Goal: Transaction & Acquisition: Book appointment/travel/reservation

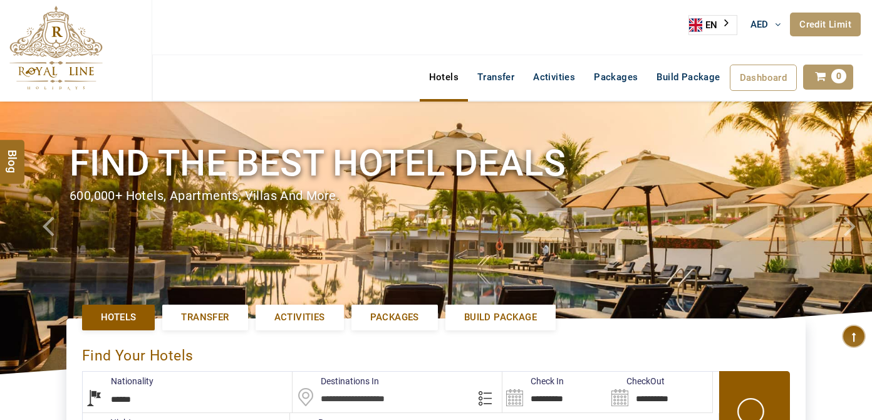
select select "******"
select select "*"
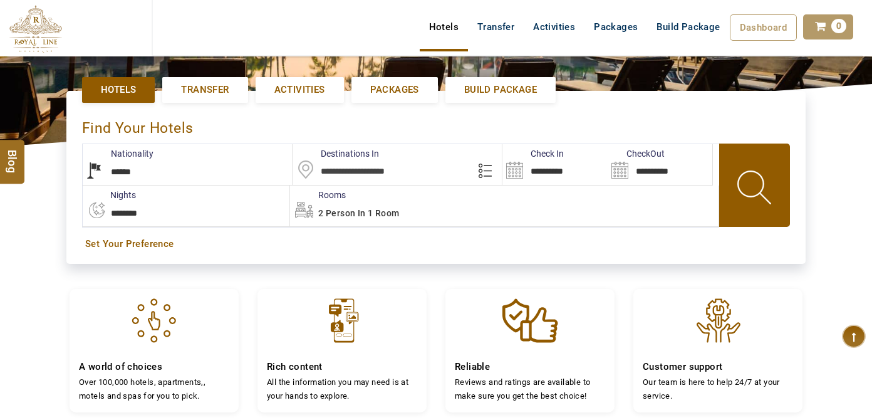
click at [338, 179] on input "text" at bounding box center [398, 164] width 210 height 41
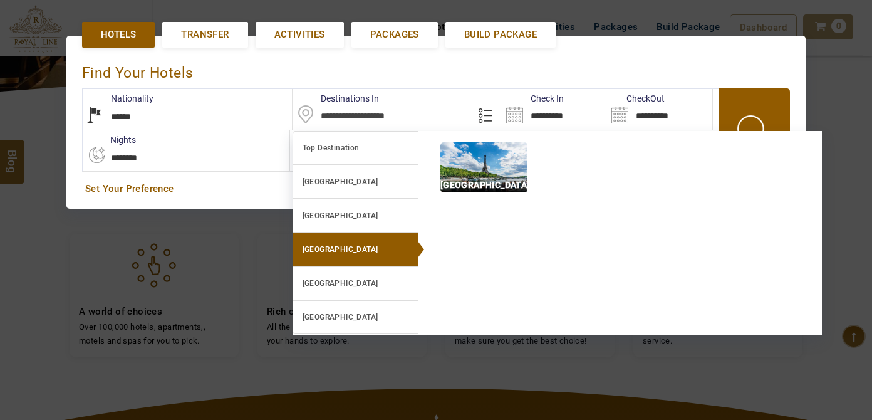
scroll to position [288, 0]
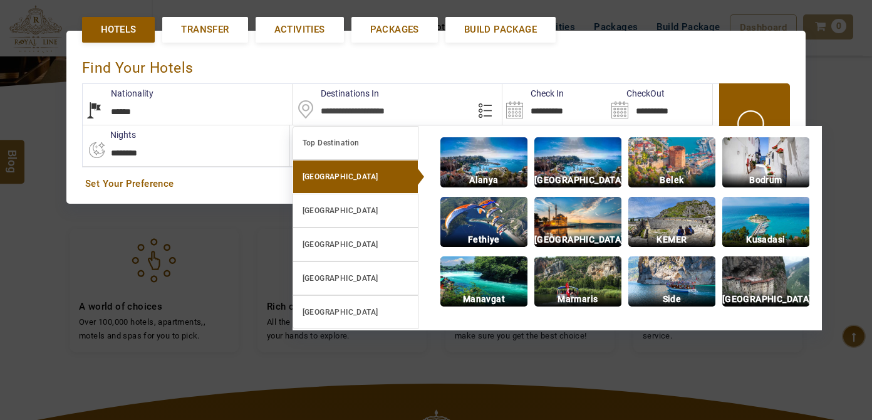
click at [353, 184] on link "[GEOGRAPHIC_DATA]" at bounding box center [356, 177] width 126 height 34
click at [600, 226] on img at bounding box center [577, 222] width 87 height 50
type input "**********"
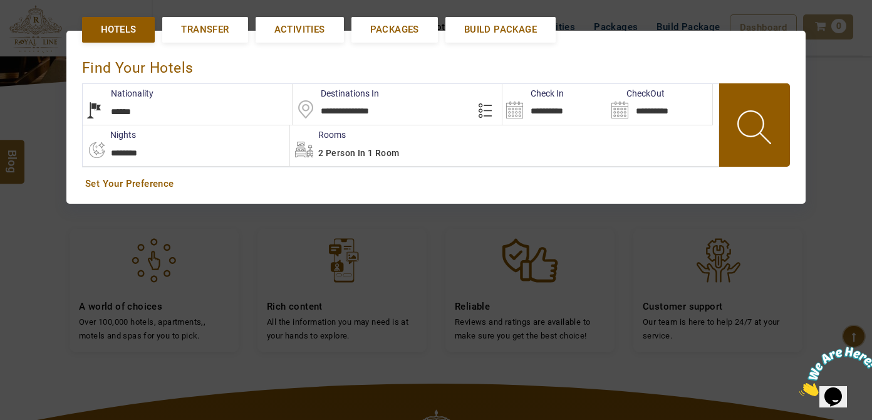
scroll to position [0, 0]
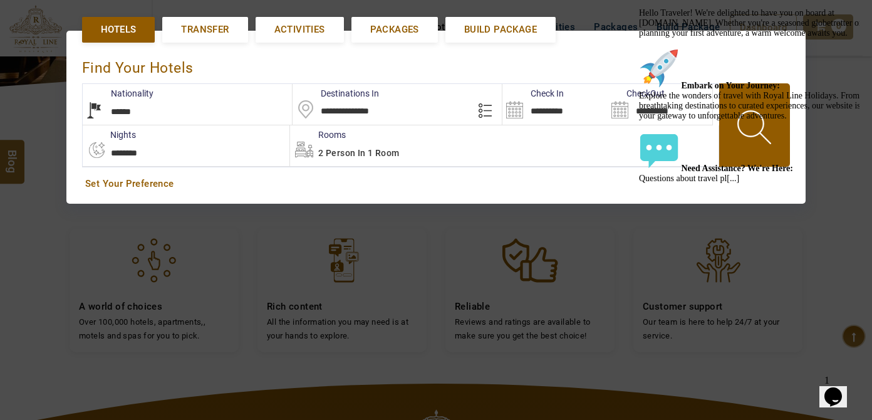
click at [562, 111] on input "**********" at bounding box center [554, 104] width 105 height 41
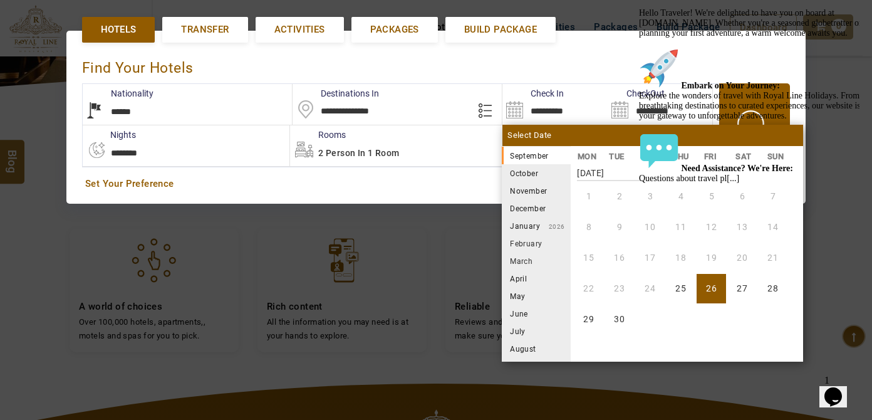
click at [538, 188] on li "November" at bounding box center [536, 191] width 69 height 18
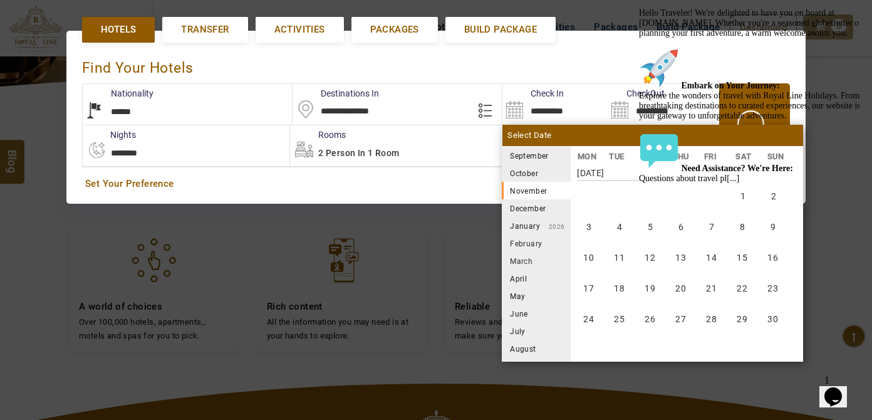
scroll to position [464, 0]
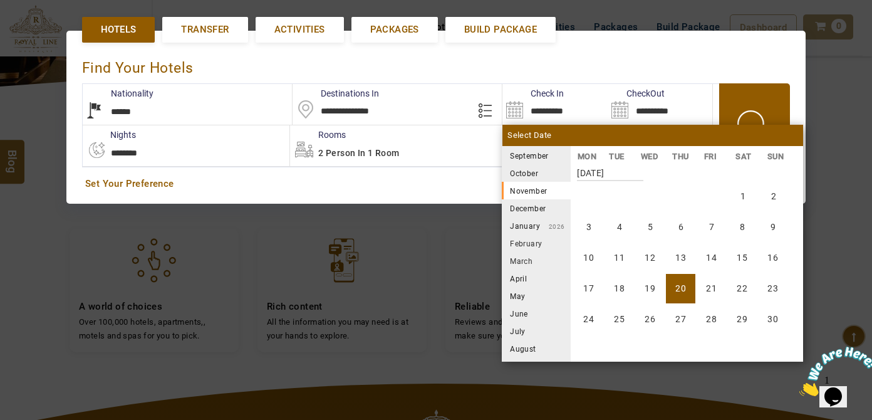
click at [685, 286] on li "20" at bounding box center [680, 288] width 29 height 29
type input "**********"
select select "*"
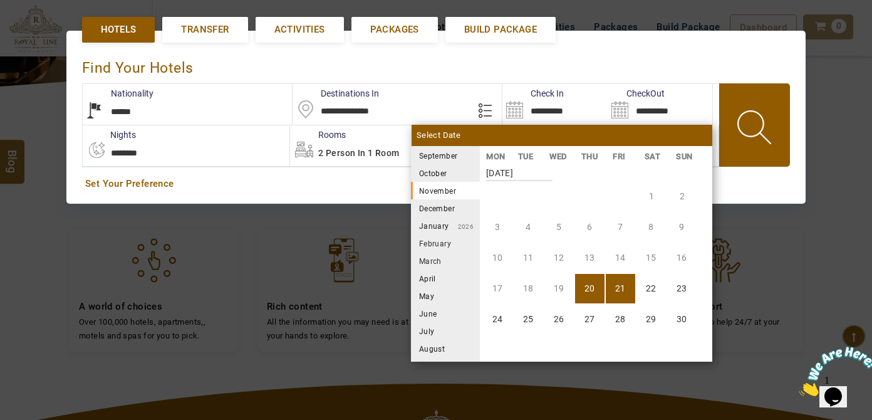
click at [452, 200] on li "December" at bounding box center [445, 208] width 69 height 18
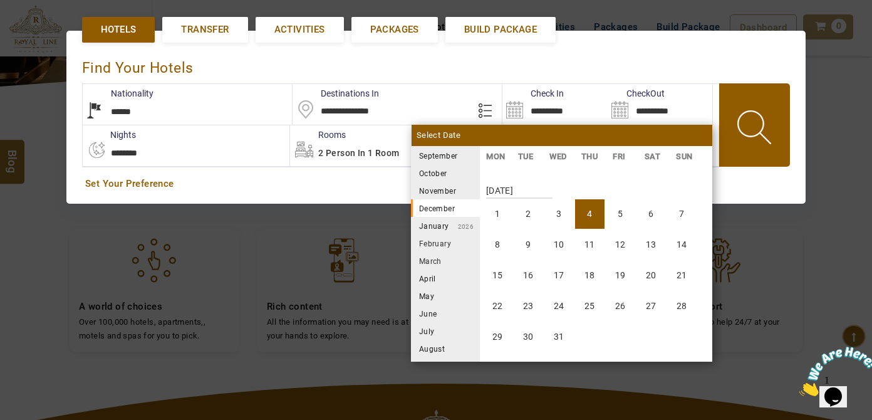
scroll to position [695, 0]
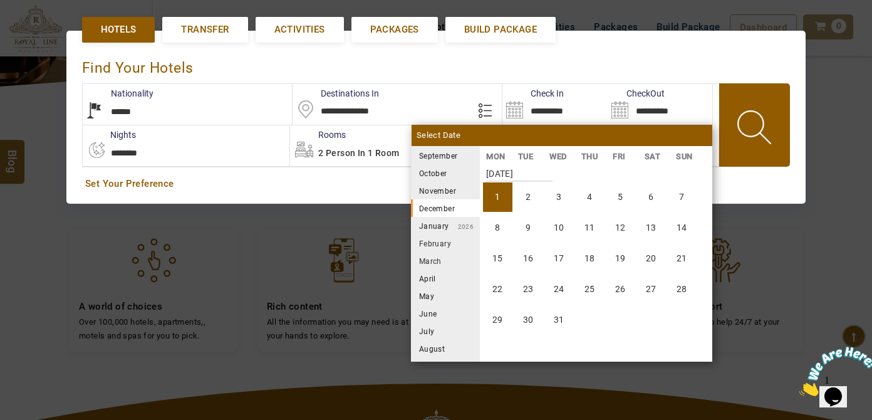
click at [494, 193] on li "1" at bounding box center [497, 196] width 29 height 29
type input "**********"
select select "**"
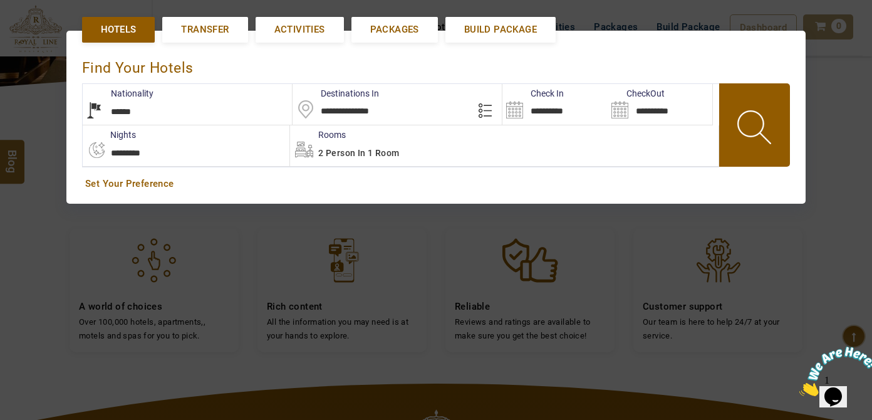
click at [390, 153] on span "2 Person in 1 Room" at bounding box center [358, 153] width 81 height 10
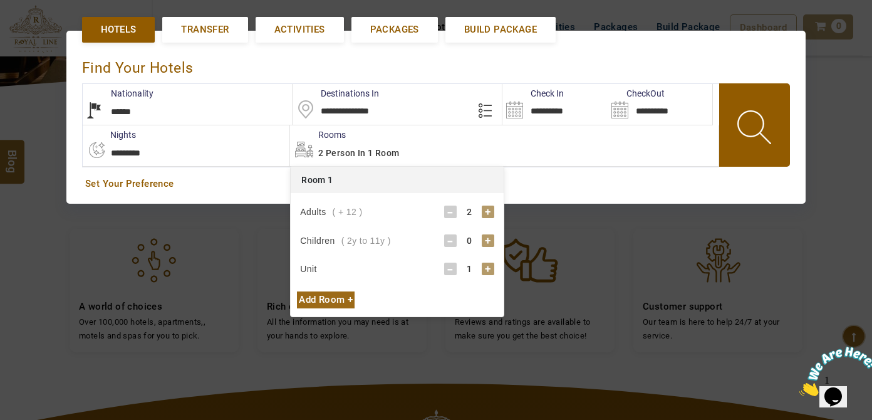
click at [489, 207] on div "+" at bounding box center [488, 212] width 13 height 13
click at [733, 120] on span at bounding box center [755, 129] width 56 height 62
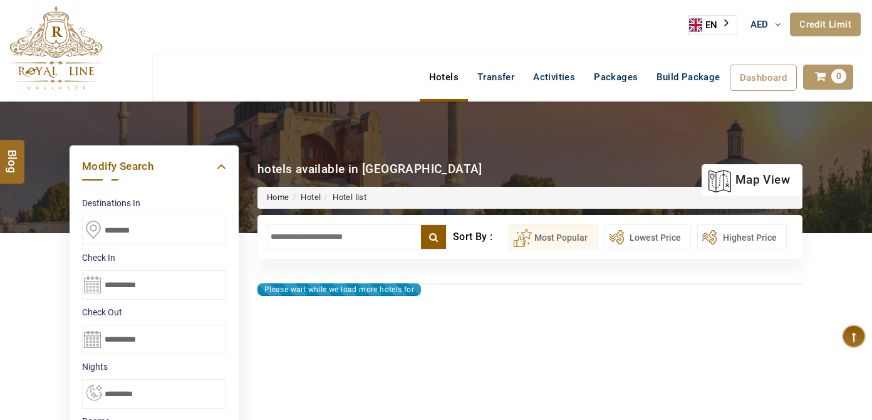
select select "**"
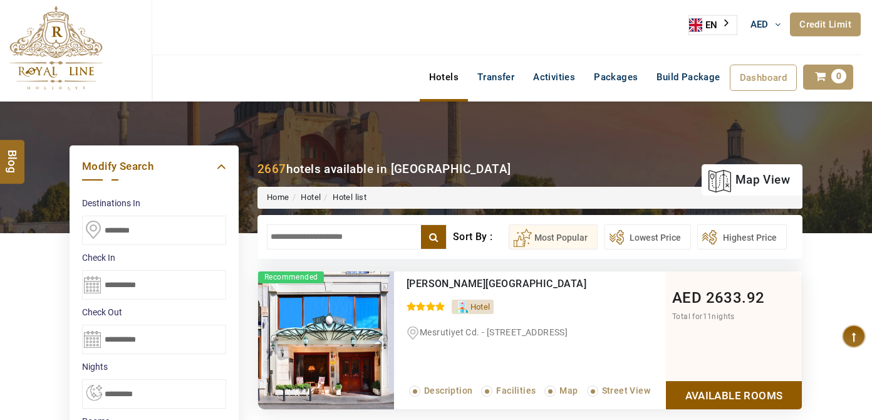
click at [340, 239] on input "text" at bounding box center [357, 236] width 180 height 25
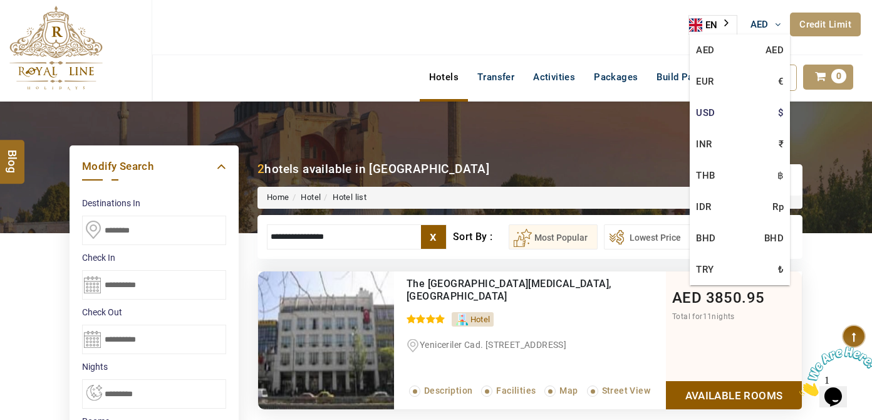
type input "**********"
click at [756, 117] on link "USD $" at bounding box center [740, 112] width 100 height 31
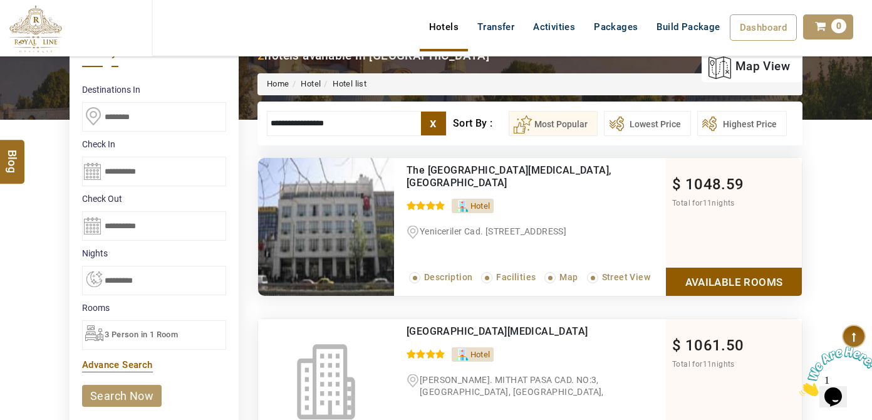
click at [715, 281] on link "Available Rooms" at bounding box center [734, 282] width 136 height 28
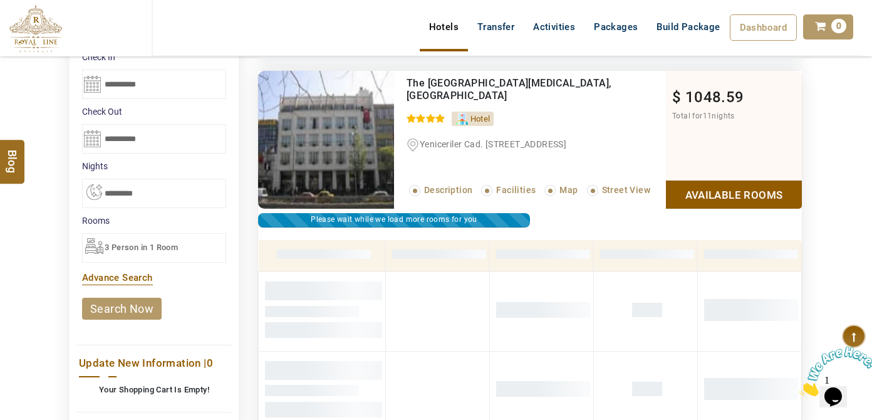
scroll to position [181, 0]
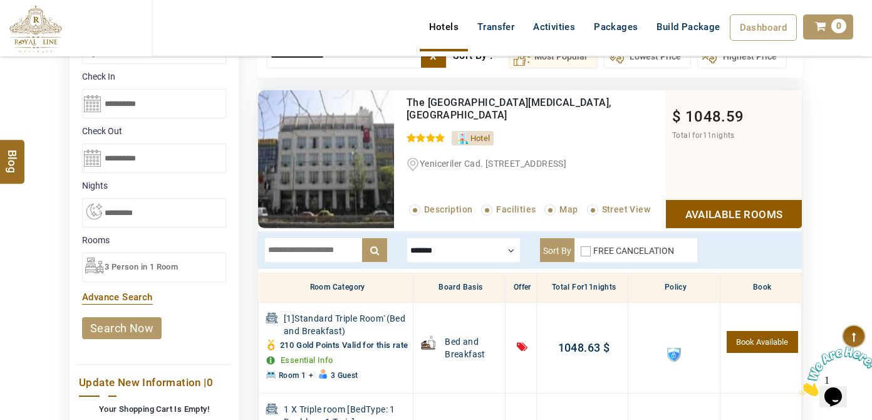
click at [591, 251] on div "FREE CANCELATION" at bounding box center [627, 253] width 93 height 18
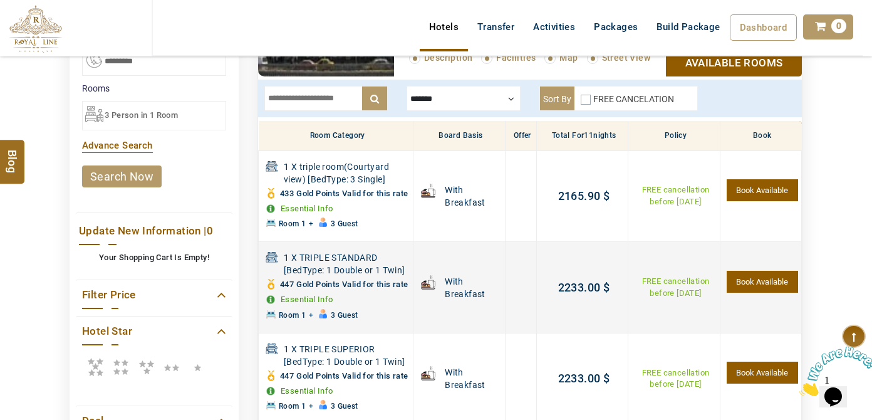
scroll to position [238, 0]
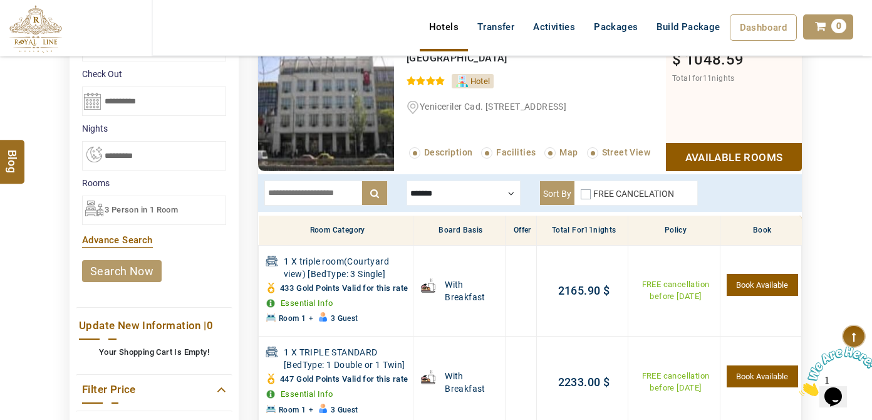
click at [578, 192] on div "Sort By FREE CANCELATION" at bounding box center [618, 192] width 159 height 25
click at [595, 190] on label "FREE CANCELATION" at bounding box center [633, 194] width 81 height 10
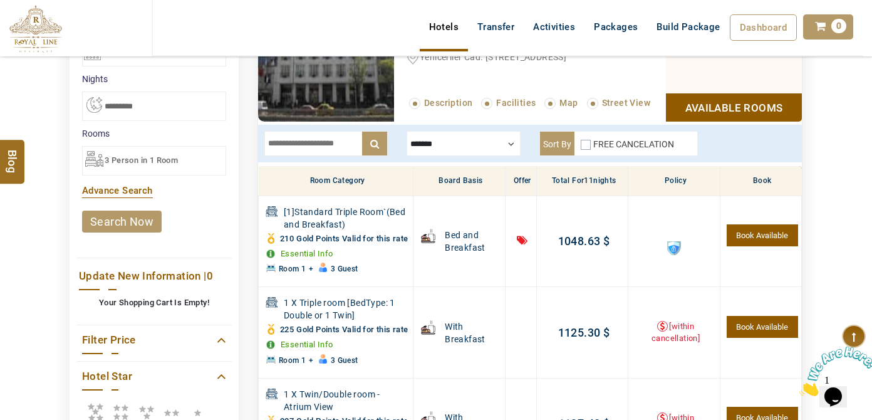
scroll to position [295, 0]
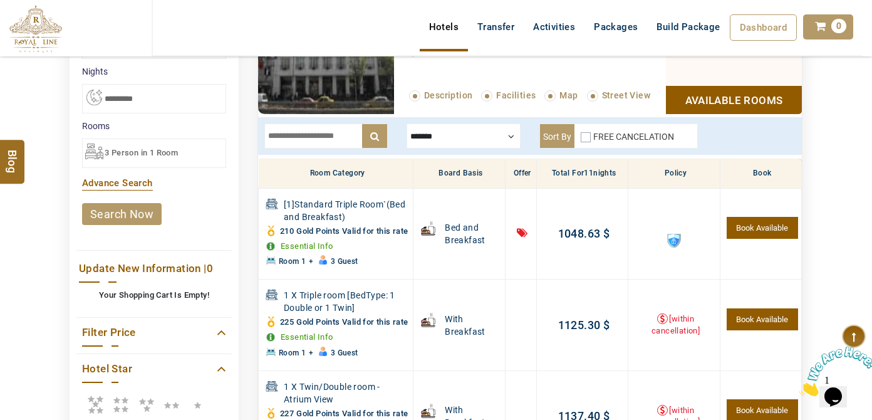
click at [588, 132] on div "FREE CANCELATION" at bounding box center [627, 139] width 93 height 18
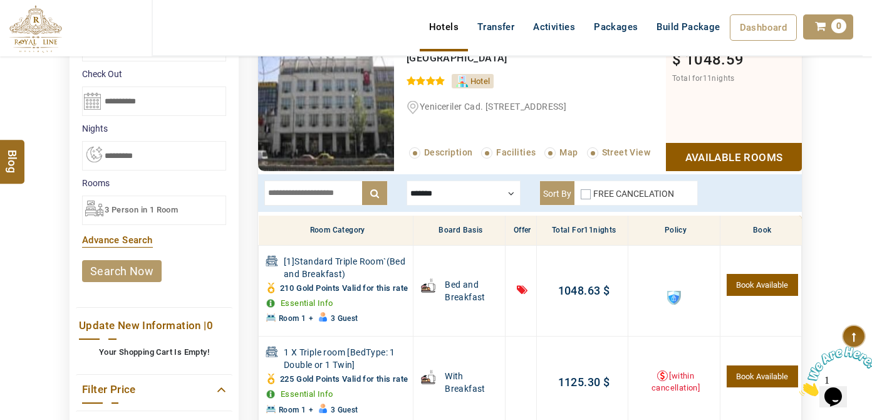
scroll to position [0, 0]
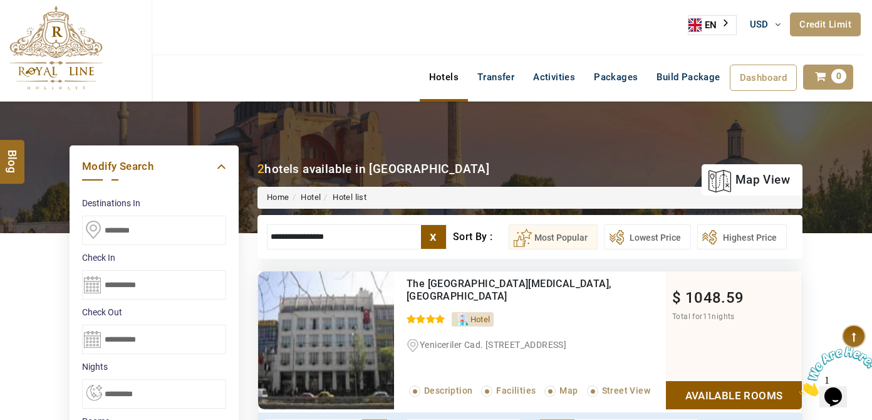
click at [55, 37] on img at bounding box center [55, 48] width 93 height 85
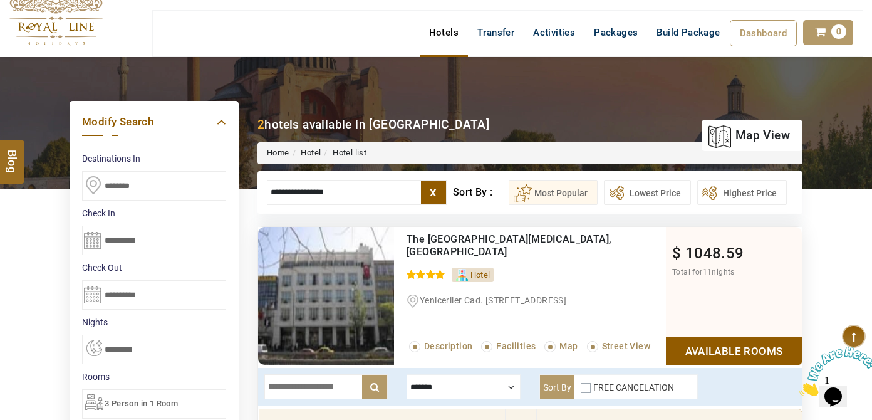
scroll to position [56, 0]
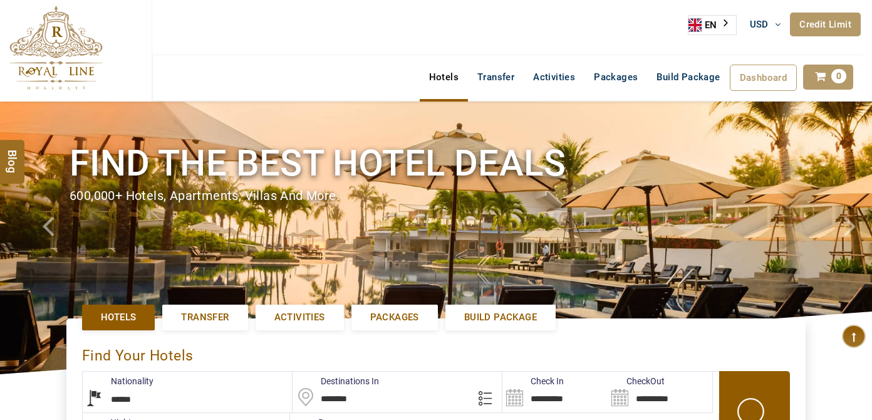
select select "******"
select select "**"
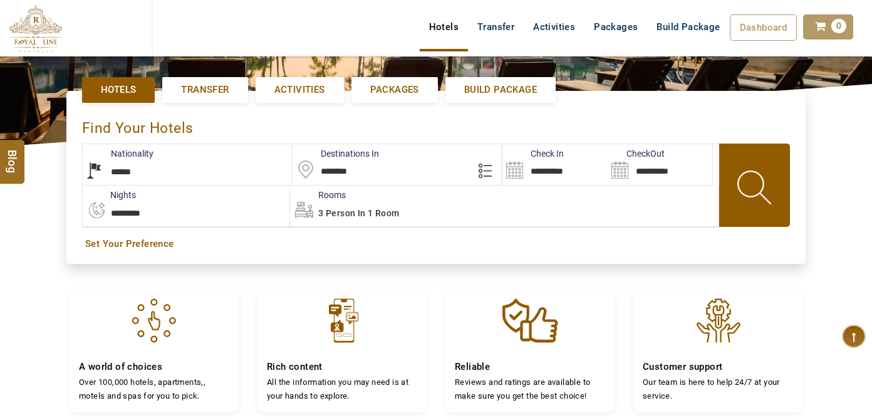
click at [359, 176] on input "********" at bounding box center [398, 164] width 210 height 41
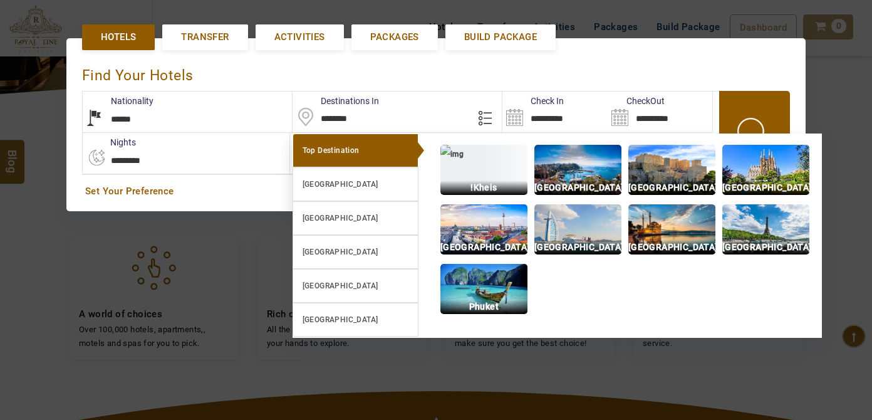
click at [544, 136] on div "!Kheis [GEOGRAPHIC_DATA] [GEOGRAPHIC_DATA] [GEOGRAPHIC_DATA] [GEOGRAPHIC_DATA] …" at bounding box center [623, 228] width 378 height 190
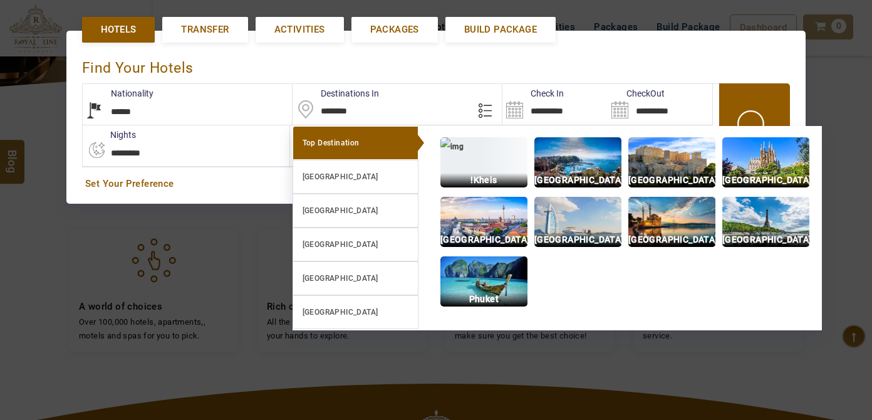
click at [551, 114] on input "**********" at bounding box center [554, 104] width 105 height 41
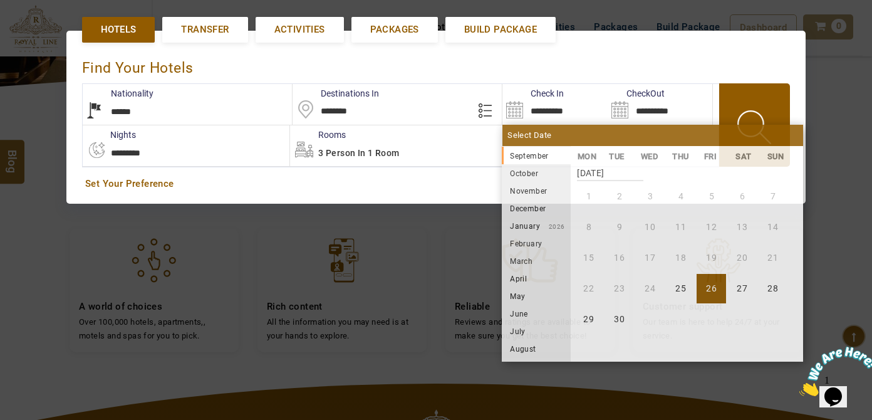
scroll to position [0, 0]
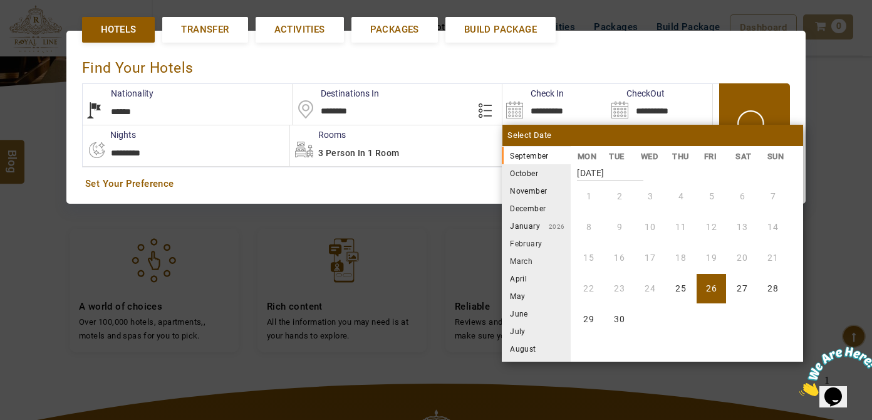
click at [541, 174] on li "October" at bounding box center [536, 173] width 69 height 18
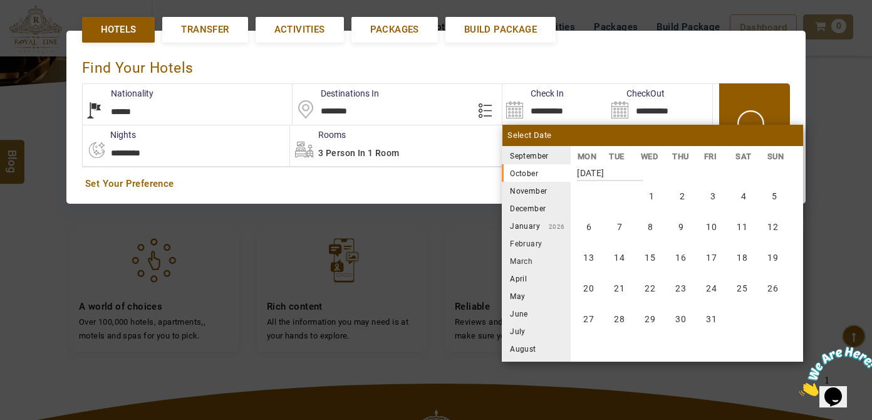
click at [541, 194] on li "November" at bounding box center [536, 191] width 69 height 18
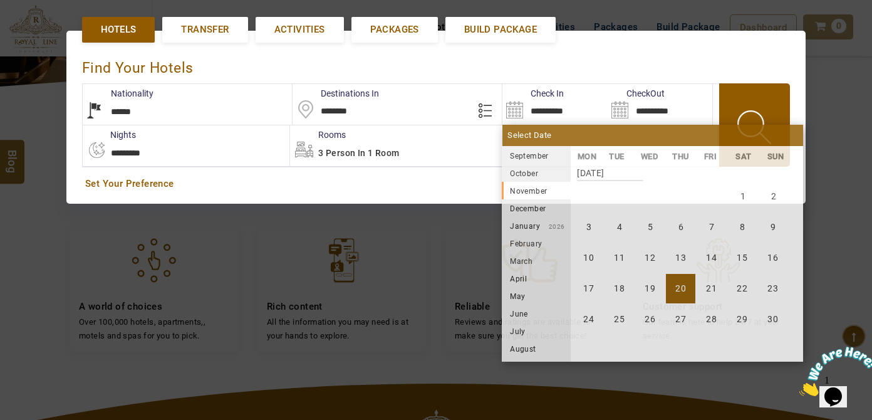
click at [689, 284] on li "20" at bounding box center [680, 288] width 29 height 29
type input "**********"
select select "*"
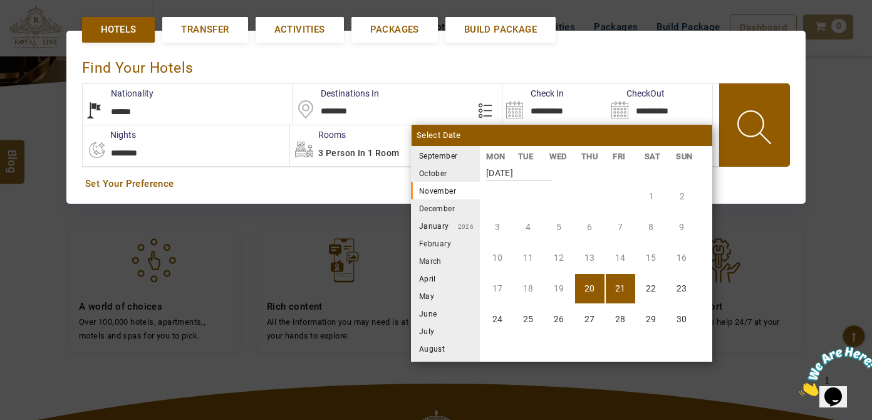
click at [436, 200] on li "December" at bounding box center [445, 208] width 69 height 18
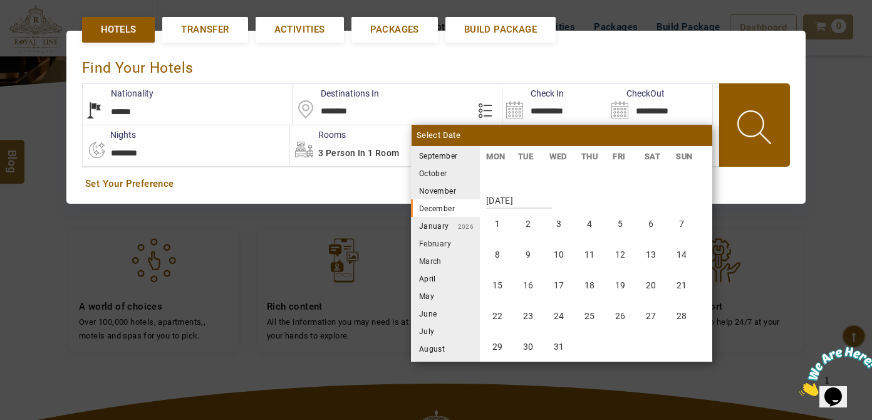
scroll to position [695, 0]
drag, startPoint x: 501, startPoint y: 197, endPoint x: 537, endPoint y: 123, distance: 82.7
click at [501, 197] on li "1" at bounding box center [497, 196] width 29 height 29
type input "**********"
select select "**"
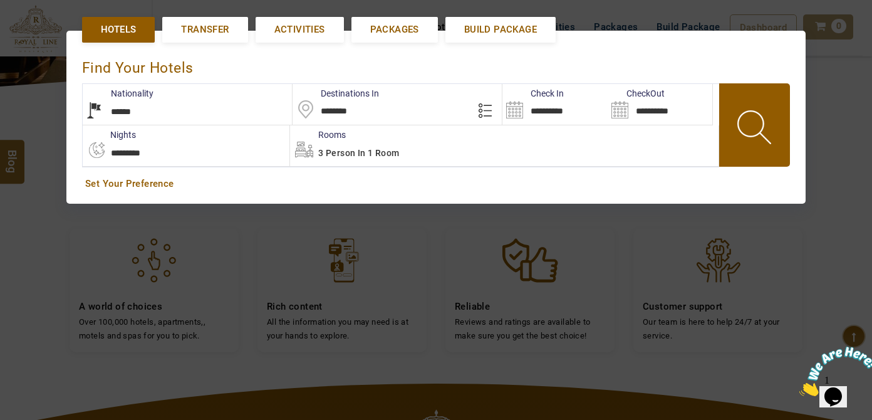
click at [773, 150] on span at bounding box center [755, 129] width 56 height 62
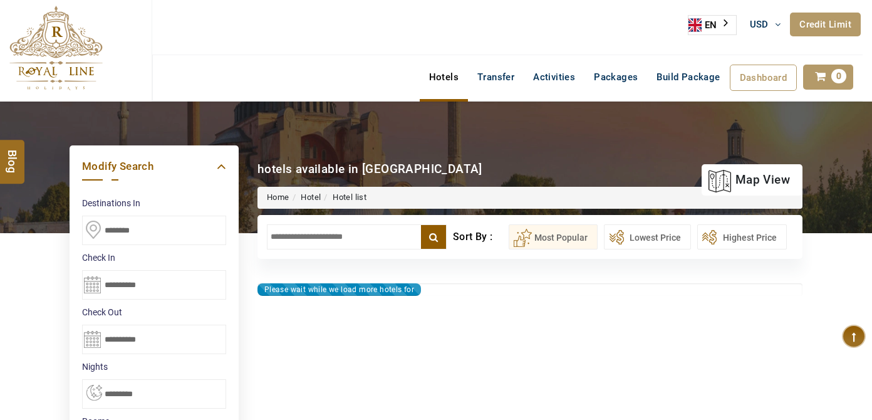
select select "**"
type input "**********"
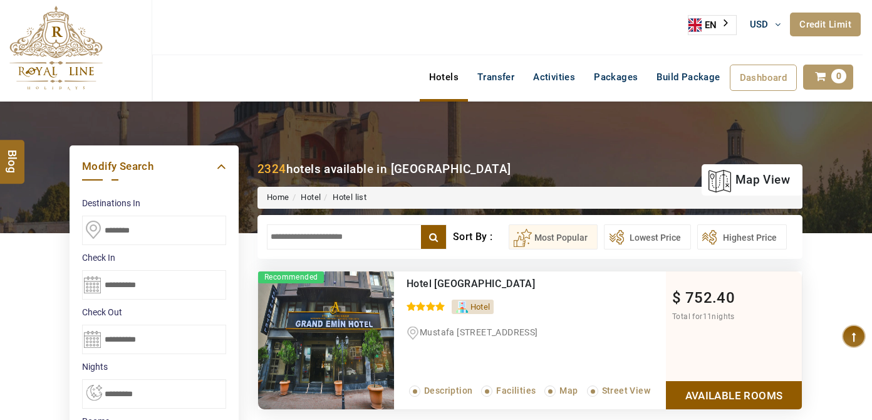
click at [292, 237] on input "text" at bounding box center [357, 236] width 180 height 25
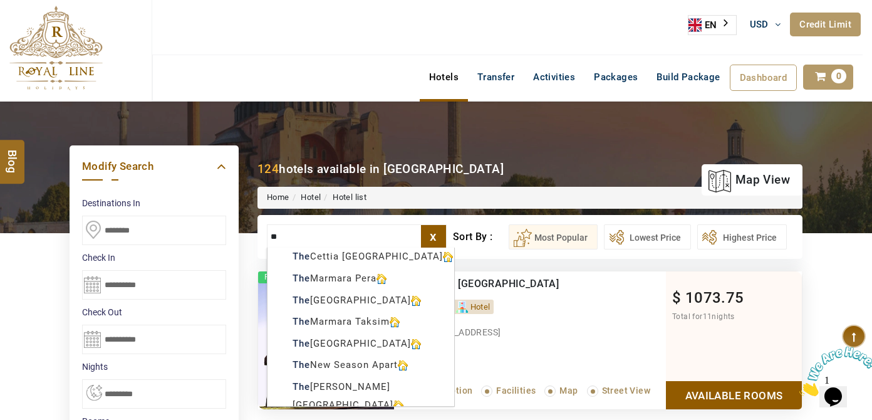
type input "*"
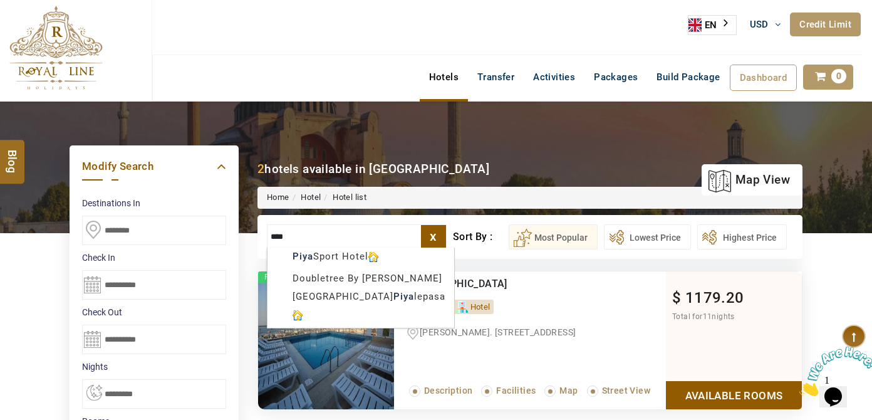
click at [326, 268] on div "Piya Sport Hotel Doubletree By Hilton Istanbul Piya lepasa" at bounding box center [361, 287] width 188 height 80
type input "**********"
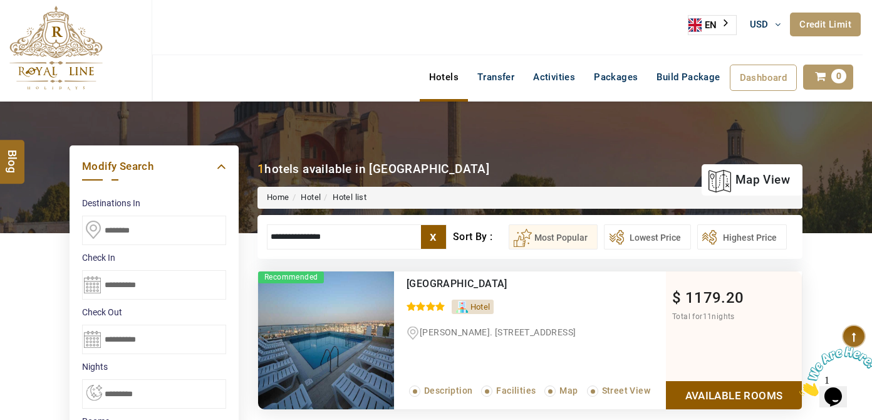
click at [697, 393] on link "Available Rooms" at bounding box center [734, 395] width 136 height 28
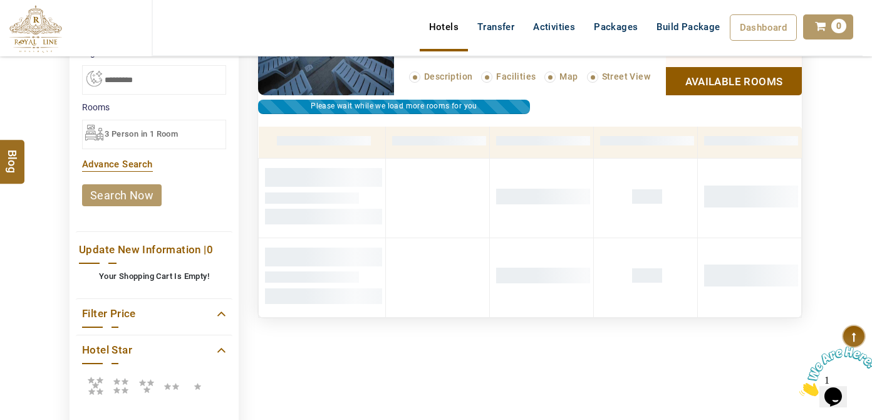
scroll to position [238, 0]
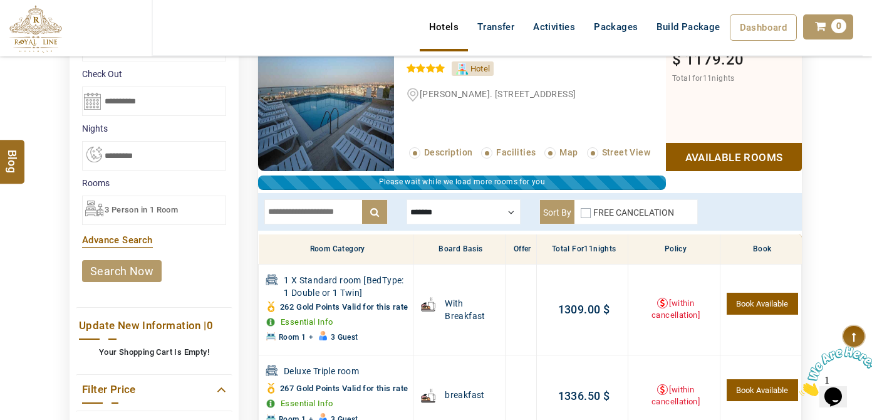
click at [591, 210] on div "FREE CANCELATION" at bounding box center [627, 215] width 93 height 18
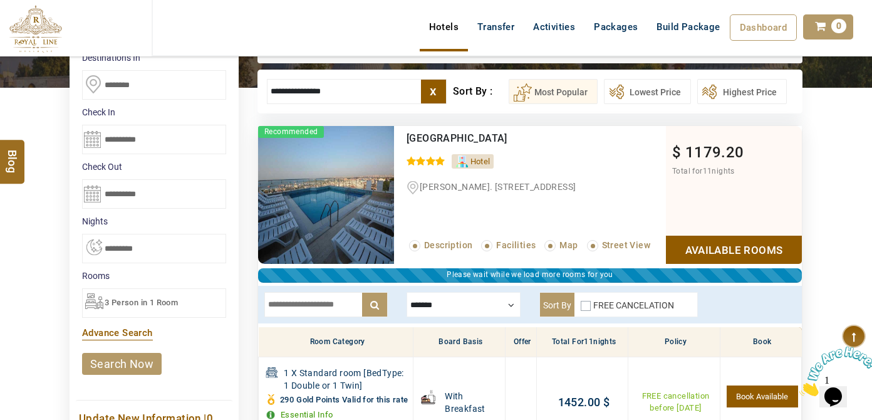
scroll to position [67, 0]
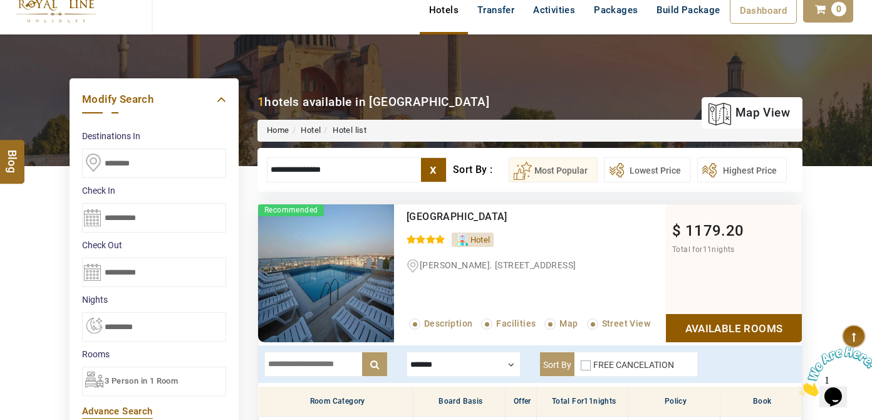
click at [440, 170] on label "x" at bounding box center [433, 170] width 25 height 24
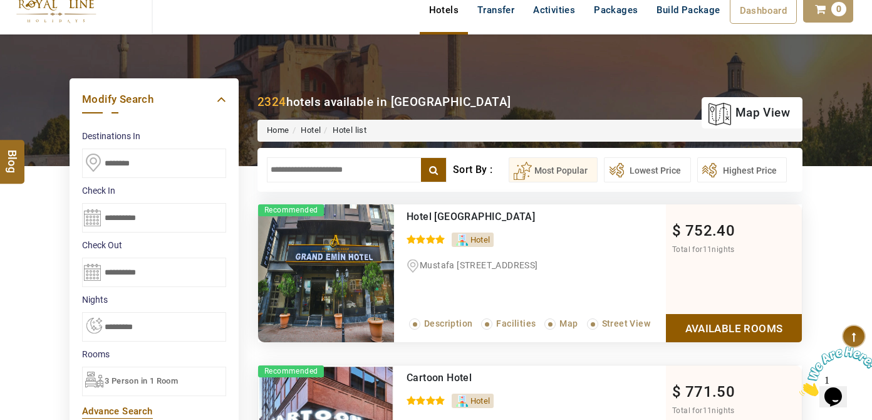
click at [390, 162] on input "text" at bounding box center [357, 169] width 180 height 25
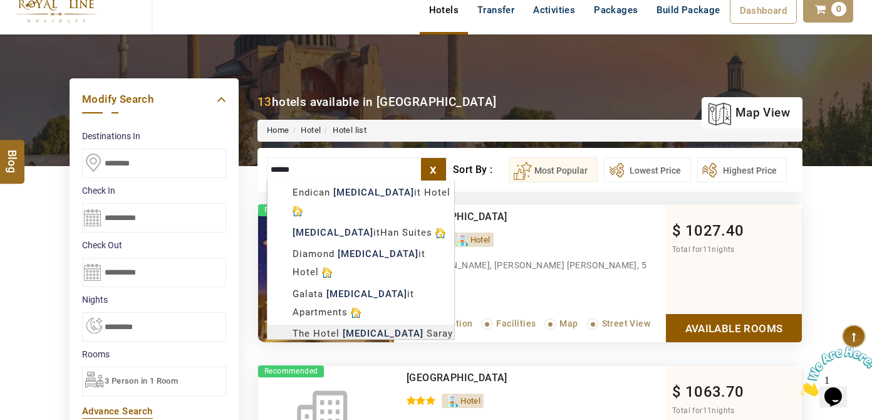
scroll to position [56, 0]
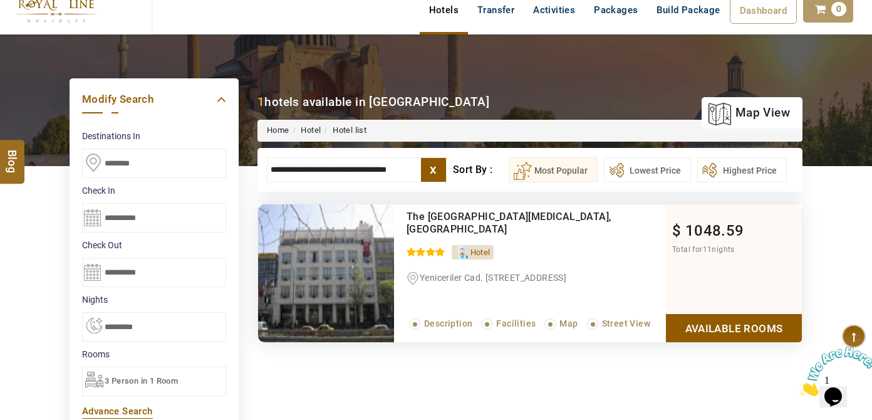
type input "**********"
click at [724, 353] on div "Please wait while we load more hotels for you Recommended The Hotel Beyaz Saray…" at bounding box center [530, 284] width 564 height 161
click at [432, 167] on label "x" at bounding box center [433, 170] width 25 height 24
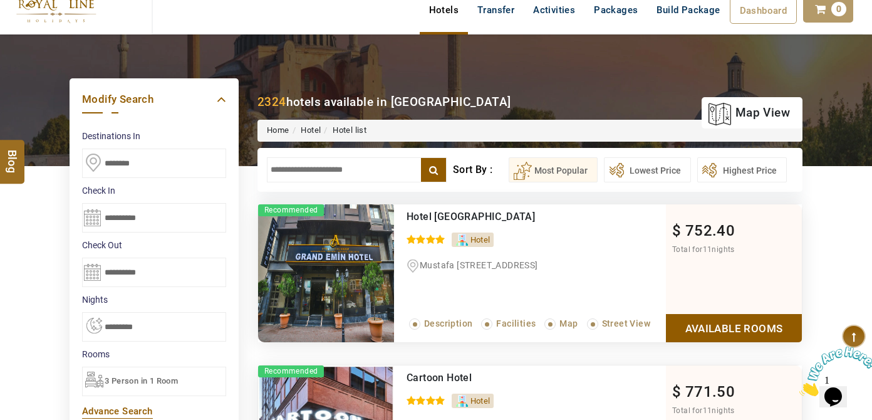
click at [395, 162] on input "text" at bounding box center [357, 169] width 180 height 25
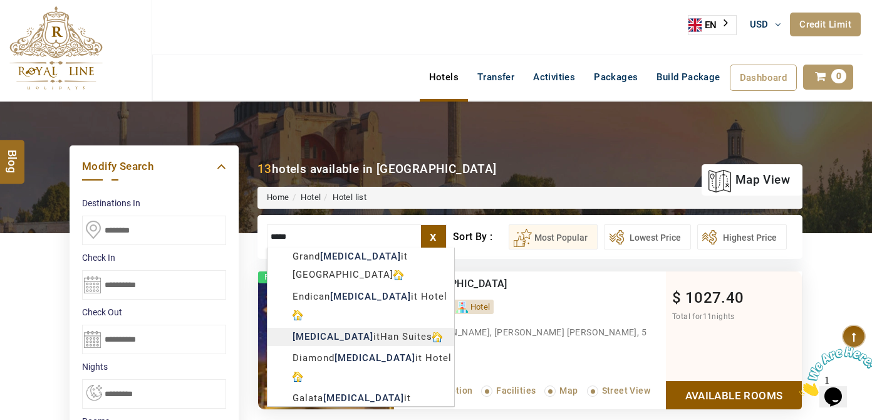
scroll to position [0, 0]
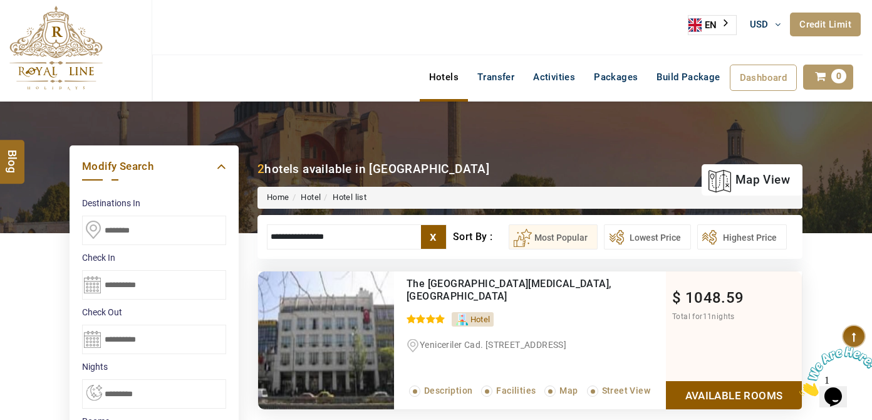
type input "**********"
click at [737, 375] on div "$ 1048.59 Total for 11 nights Available Rooms" at bounding box center [734, 340] width 136 height 138
click at [735, 388] on link "Available Rooms" at bounding box center [734, 395] width 136 height 28
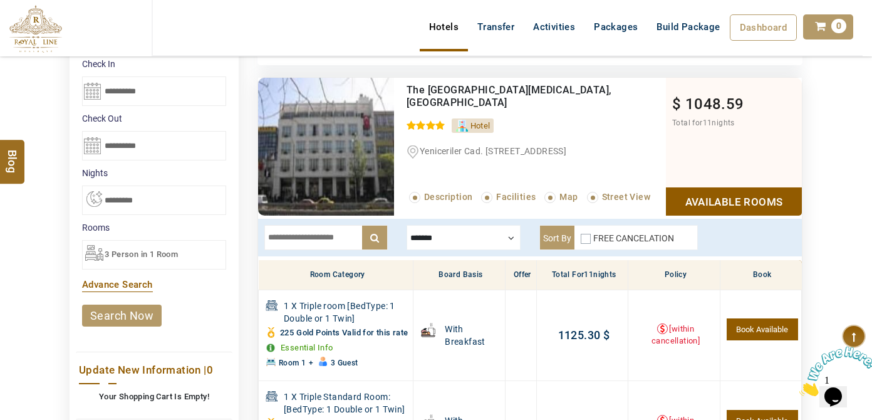
scroll to position [181, 0]
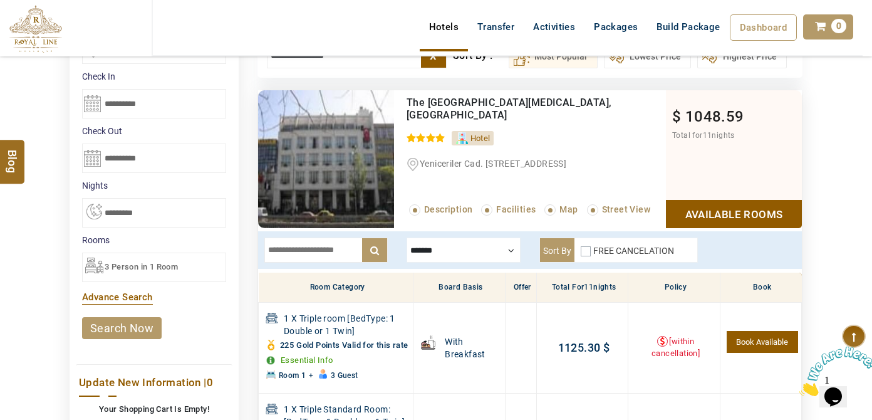
click at [593, 247] on label "FREE CANCELATION" at bounding box center [633, 251] width 81 height 10
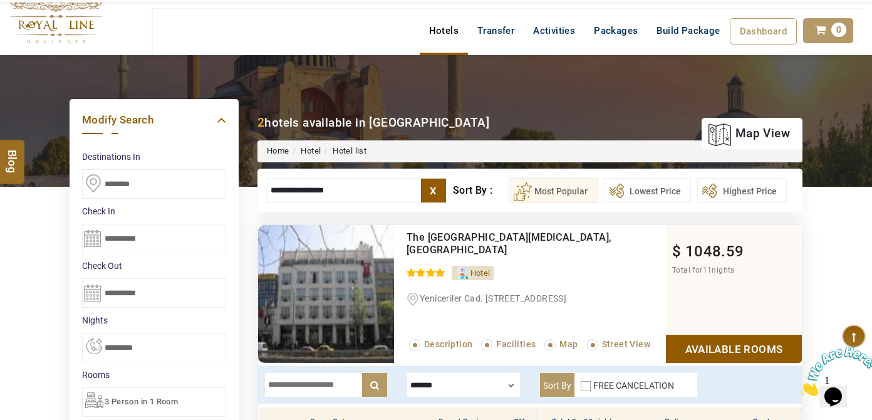
scroll to position [0, 0]
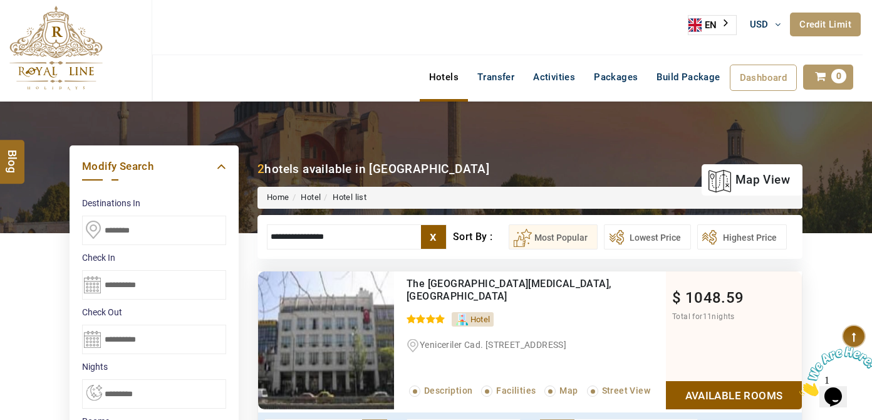
click at [83, 71] on img at bounding box center [55, 48] width 93 height 85
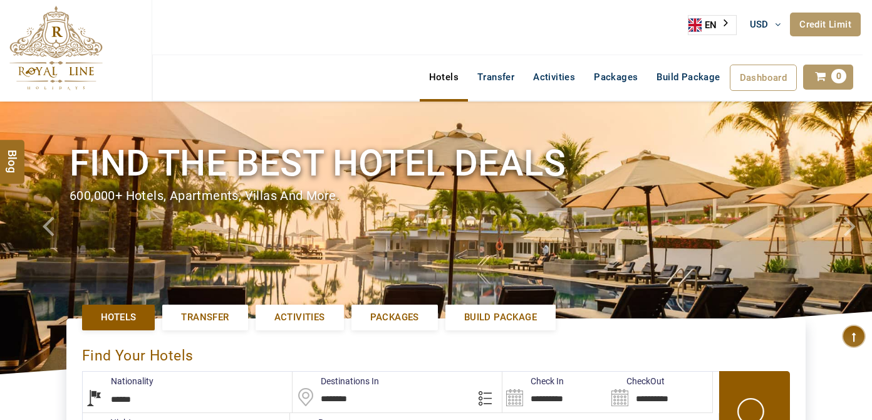
select select "******"
select select "**"
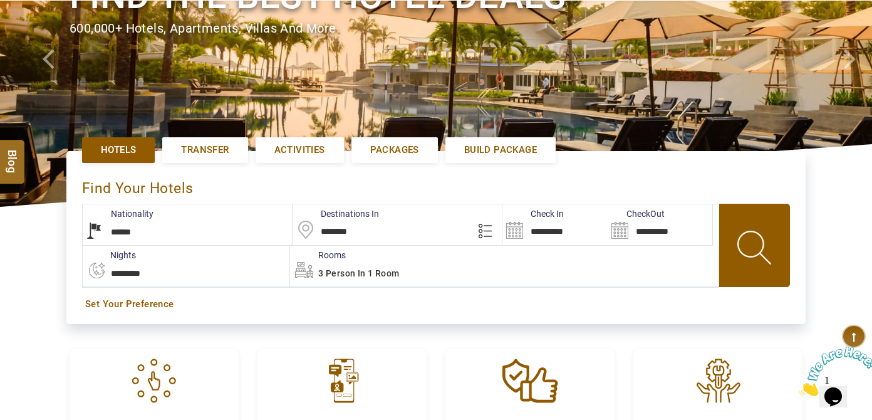
scroll to position [227, 0]
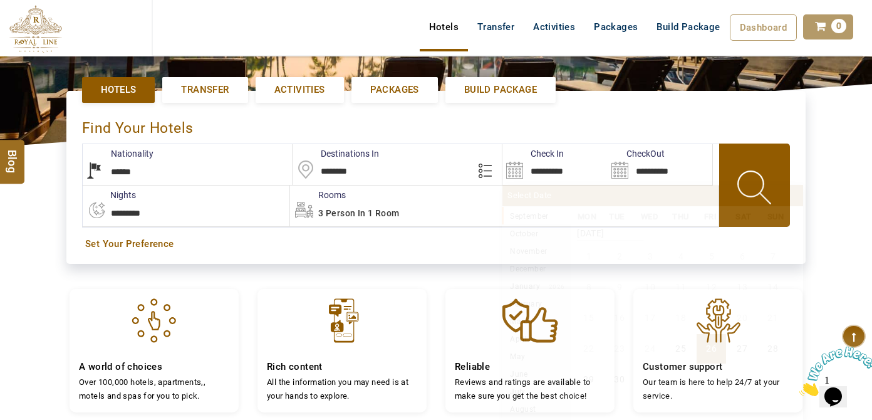
click at [521, 172] on input "**********" at bounding box center [554, 164] width 105 height 41
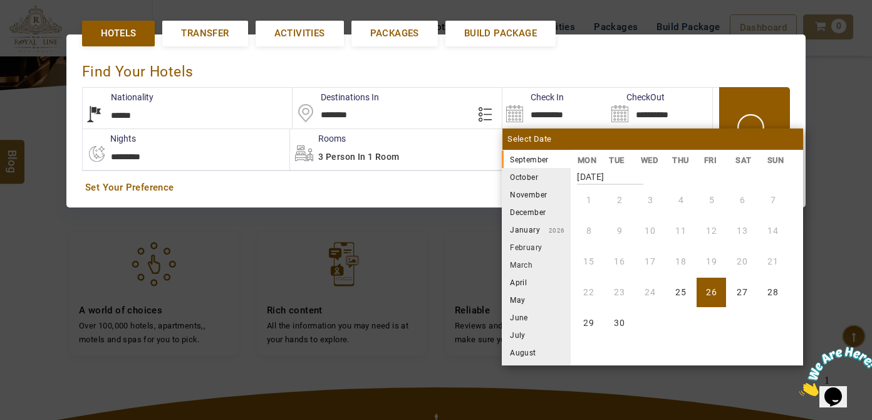
scroll to position [288, 0]
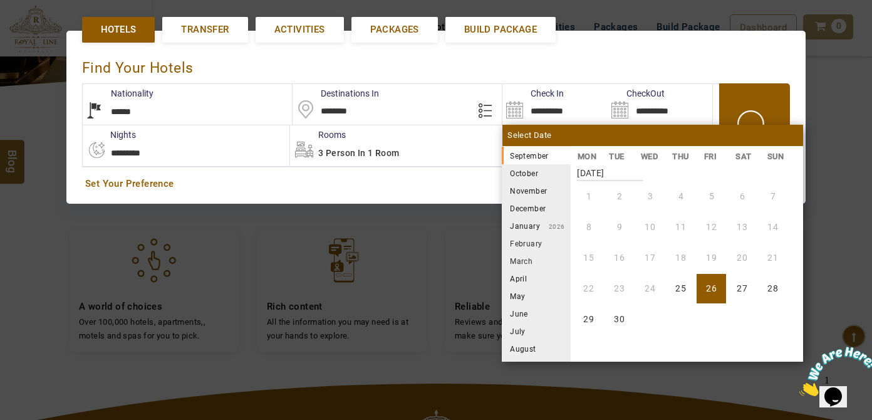
click at [533, 202] on li "December" at bounding box center [536, 208] width 69 height 18
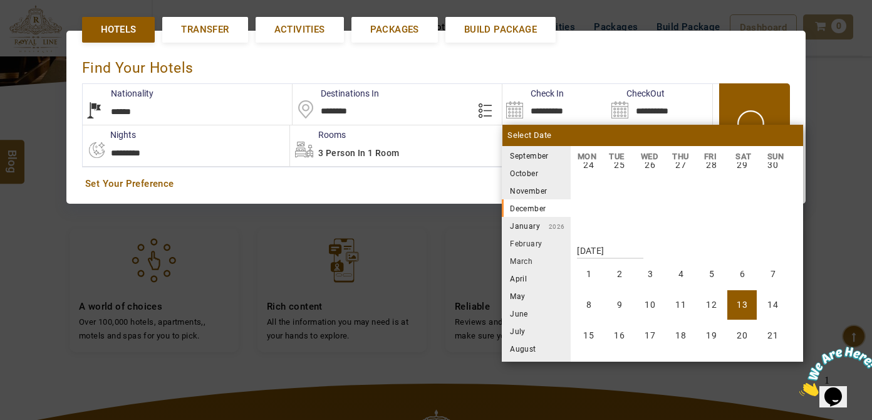
scroll to position [695, 0]
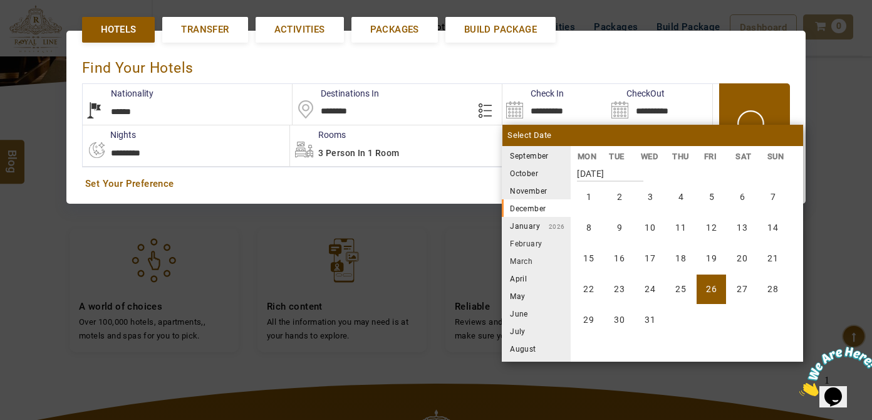
click at [717, 290] on li "26" at bounding box center [711, 288] width 29 height 29
type input "**********"
select select "*"
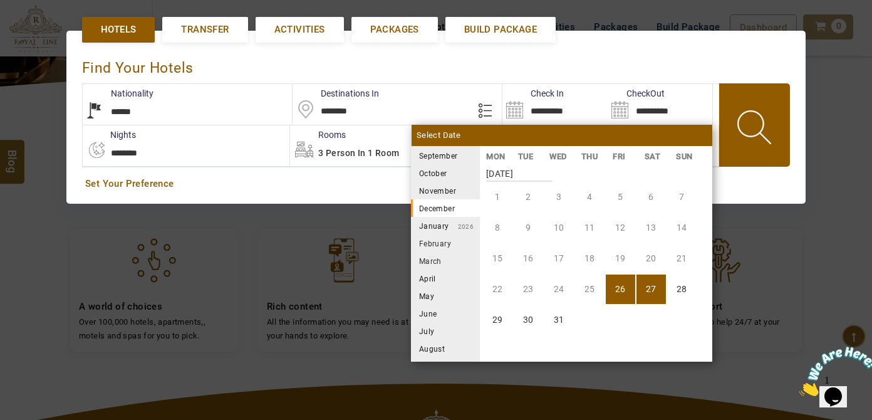
click at [457, 223] on small "2026" at bounding box center [461, 226] width 25 height 7
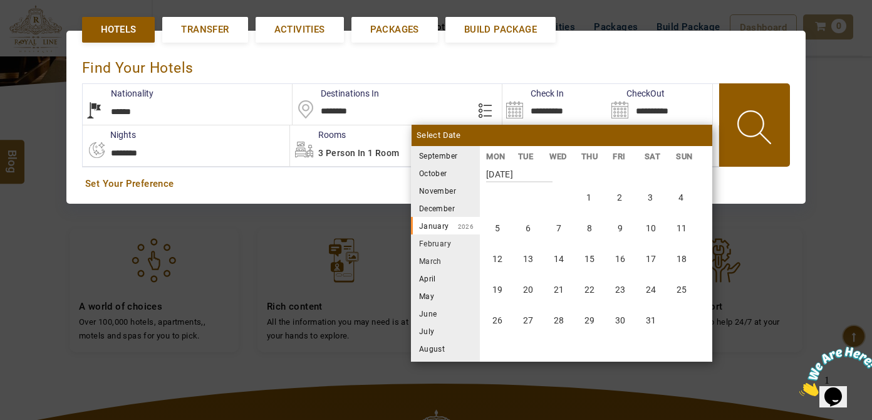
scroll to position [927, 0]
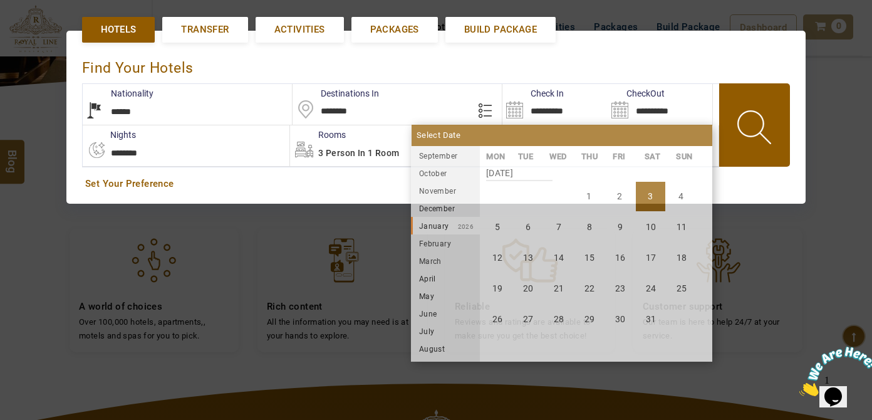
click at [653, 185] on li "3" at bounding box center [650, 196] width 29 height 29
type input "**********"
select select "*"
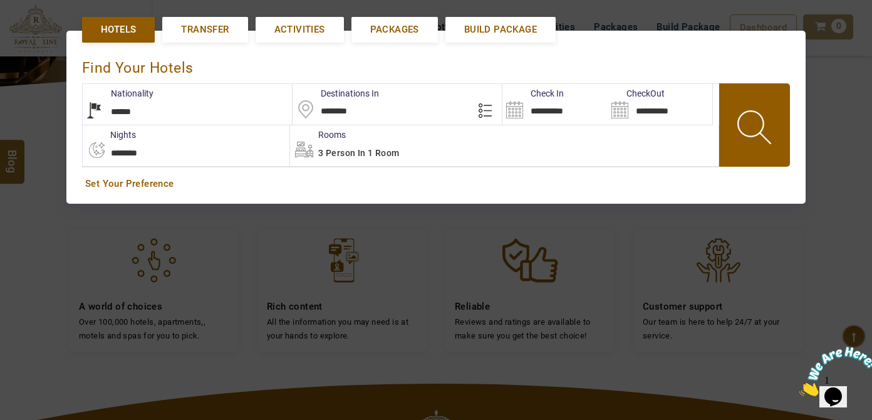
click at [398, 160] on div "3 Person in 1 Room" at bounding box center [504, 145] width 429 height 41
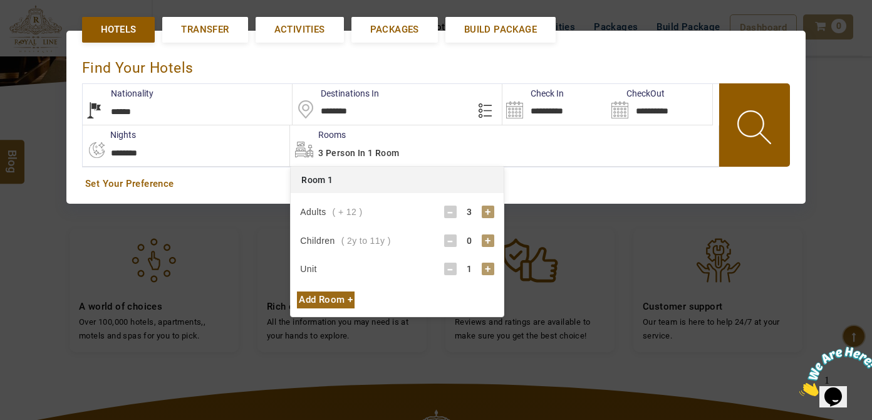
click at [449, 211] on div "-" at bounding box center [450, 212] width 13 height 13
click at [312, 304] on div "Add Room +" at bounding box center [326, 299] width 58 height 17
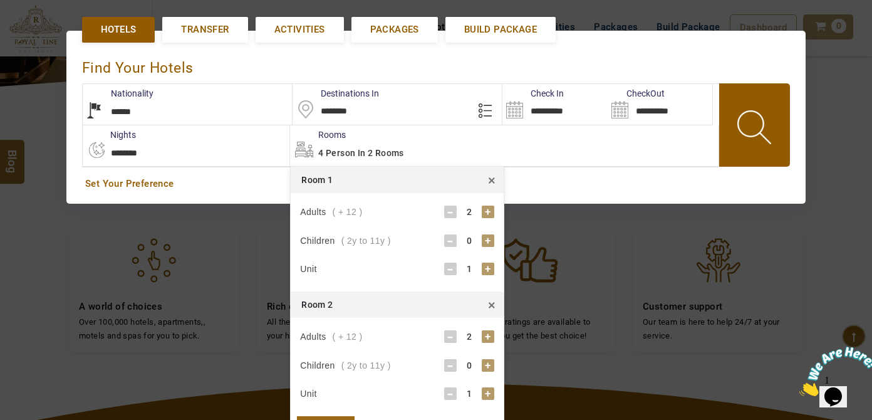
click at [791, 133] on link at bounding box center [755, 125] width 73 height 71
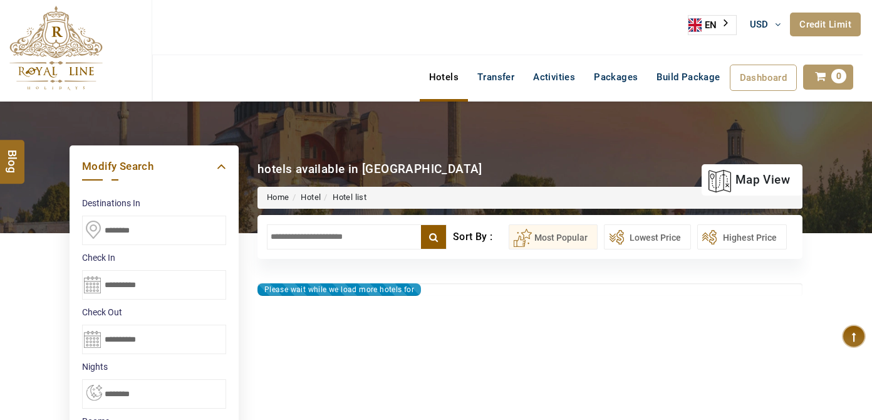
select select "*"
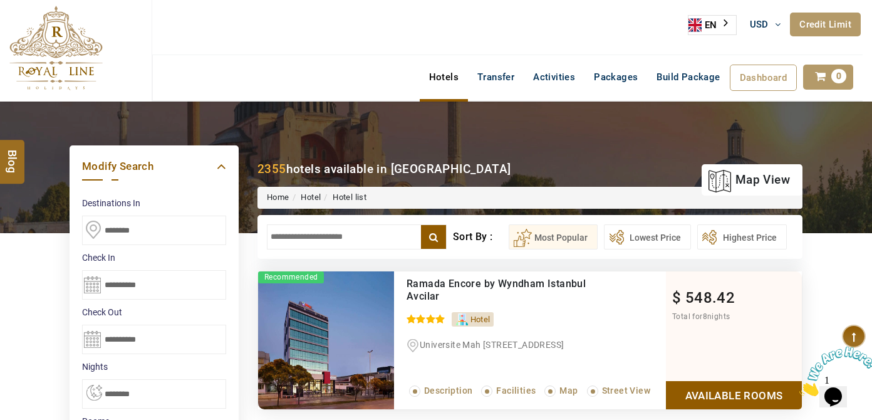
click at [322, 231] on input "text" at bounding box center [357, 236] width 180 height 25
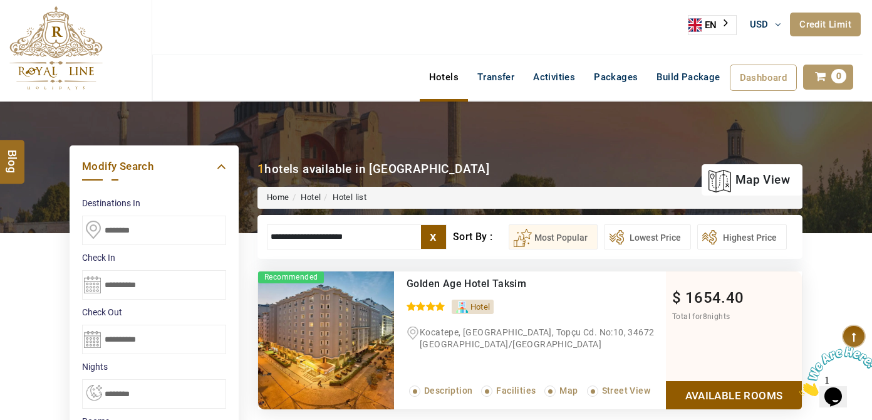
type input "**********"
click at [705, 375] on div "$ 1654.40 Total for 8 nights Available Rooms" at bounding box center [734, 340] width 136 height 138
click at [708, 383] on link "Available Rooms" at bounding box center [734, 395] width 136 height 28
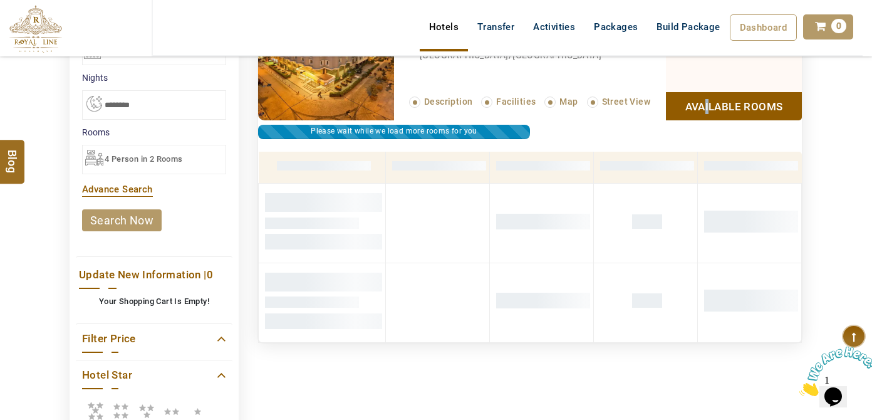
scroll to position [295, 0]
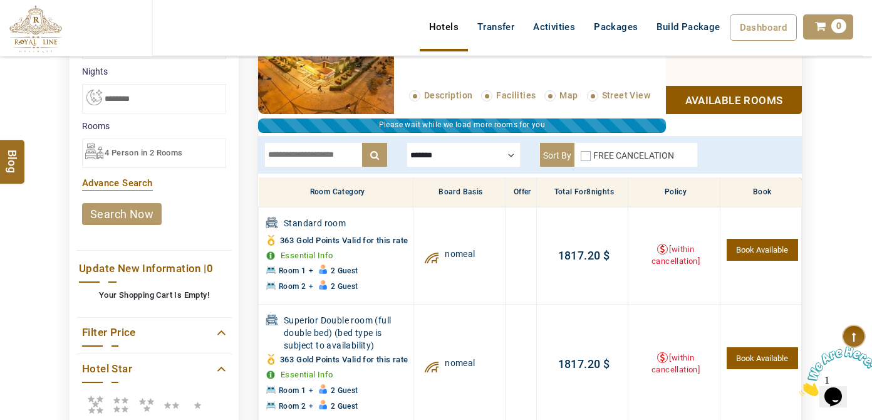
click at [595, 157] on label "FREE CANCELATION" at bounding box center [633, 155] width 81 height 10
click at [590, 158] on div "FREE CANCELATION" at bounding box center [627, 158] width 93 height 18
click at [583, 149] on div "FREE CANCELATION" at bounding box center [627, 158] width 93 height 18
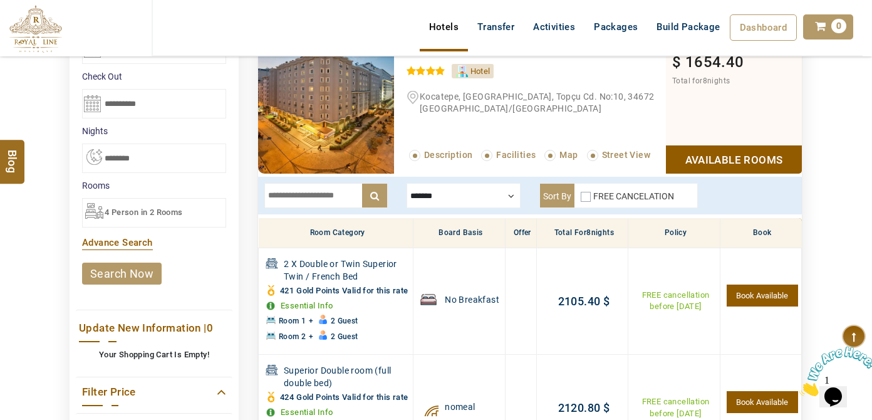
scroll to position [181, 0]
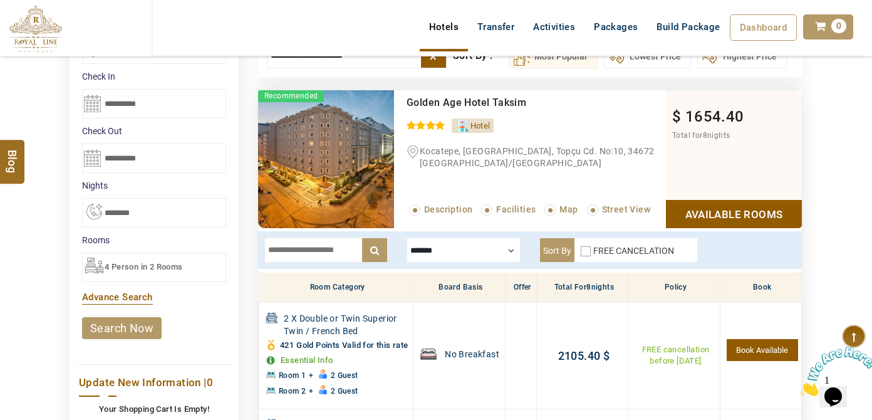
click at [202, 261] on div "4 Person in 2 Rooms" at bounding box center [154, 266] width 144 height 29
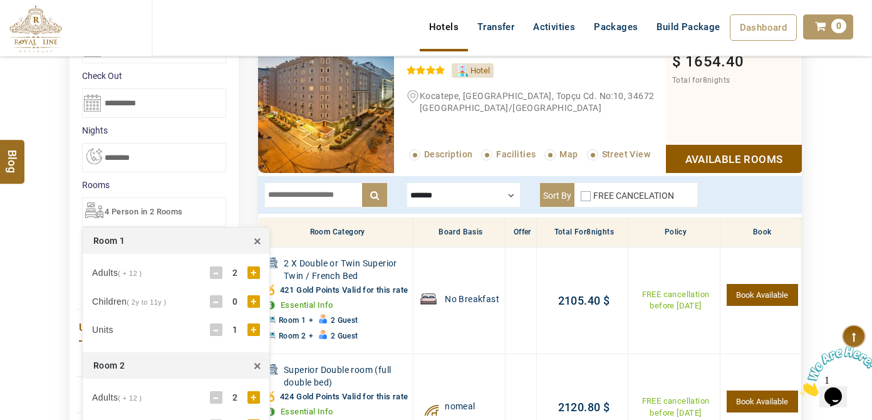
scroll to position [295, 0]
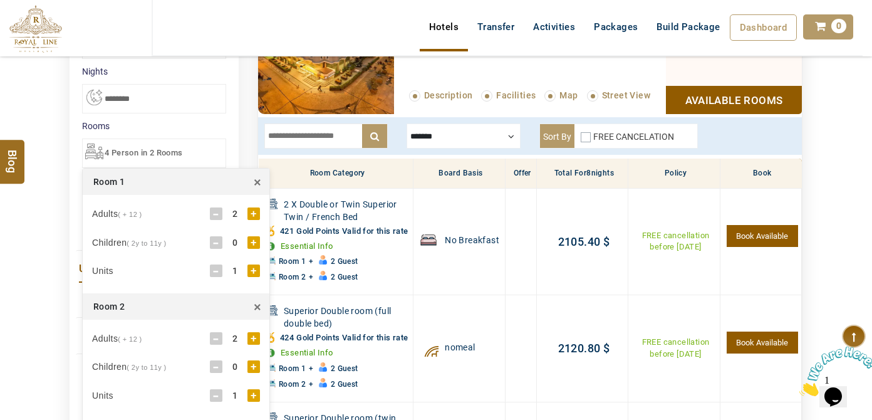
click at [217, 340] on div "-" at bounding box center [216, 338] width 13 height 13
click at [250, 360] on div "+" at bounding box center [253, 366] width 13 height 13
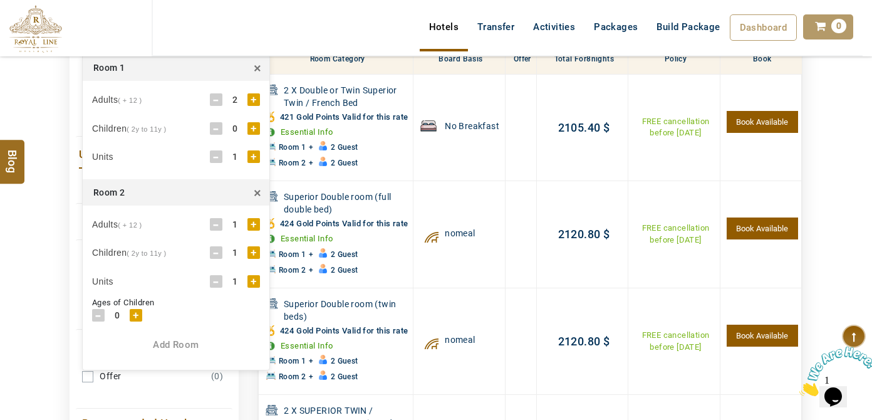
click at [138, 309] on div "+" at bounding box center [136, 315] width 13 height 13
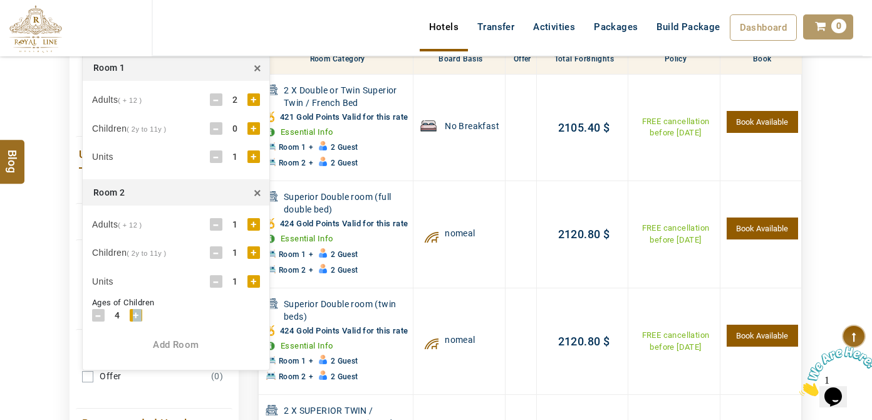
click at [137, 310] on div "+" at bounding box center [136, 315] width 13 height 13
click at [30, 306] on div "DESTINATION + Add Destination Nationality [GEOGRAPHIC_DATA] [DEMOGRAPHIC_DATA] …" at bounding box center [436, 186] width 872 height 989
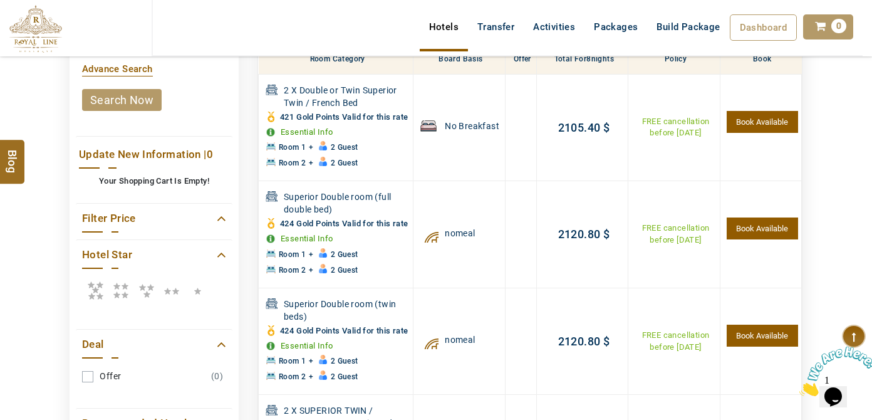
click at [120, 99] on link "search now" at bounding box center [122, 100] width 80 height 22
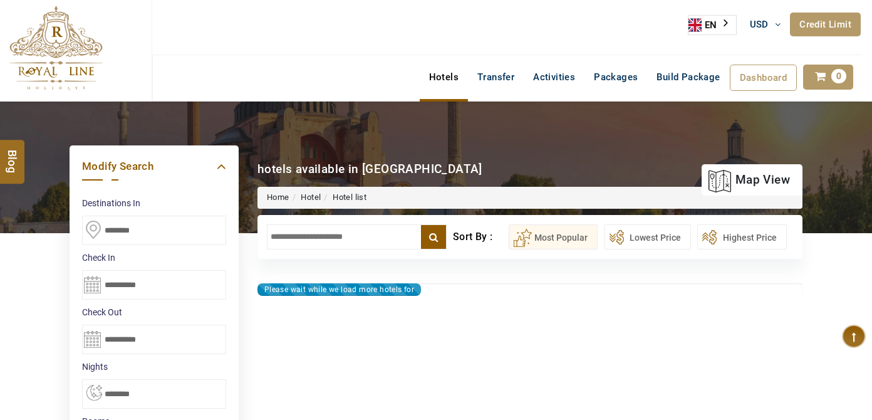
select select "*"
type input "**********"
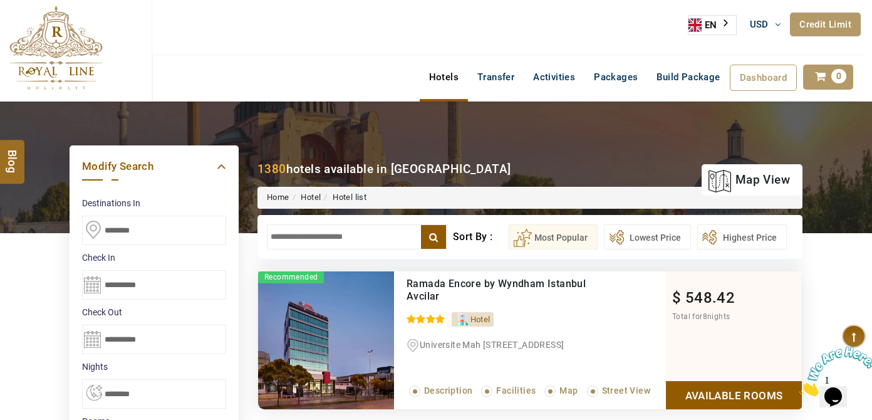
click at [310, 244] on input "text" at bounding box center [357, 236] width 180 height 25
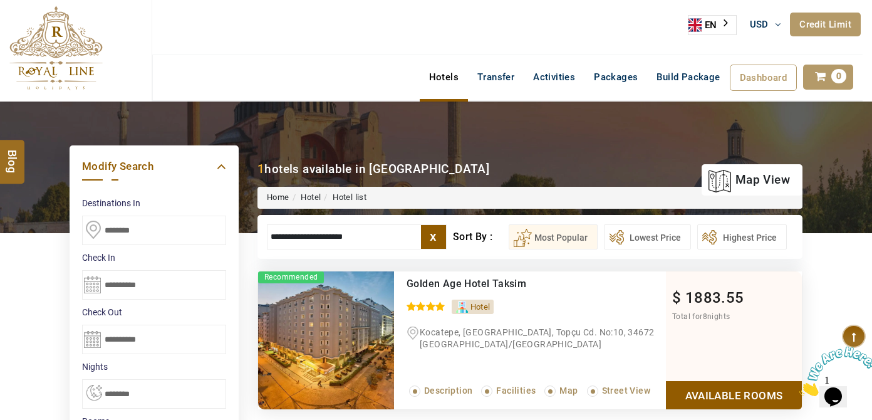
type input "**********"
click at [725, 388] on link "Available Rooms" at bounding box center [734, 395] width 136 height 28
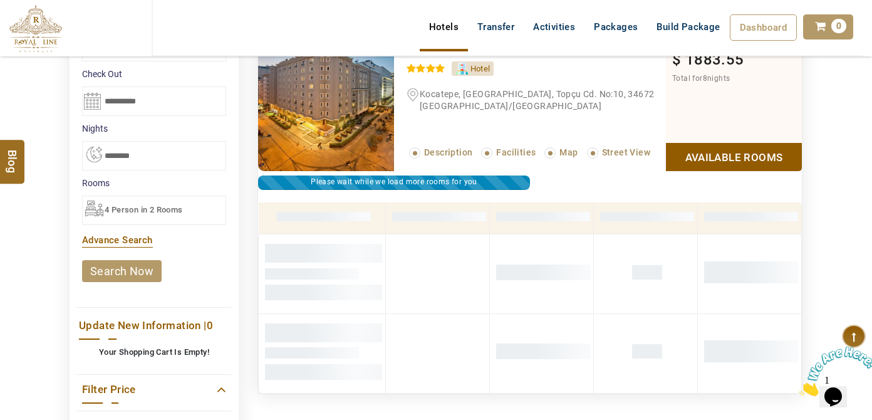
click at [152, 211] on span "4 Person in 2 Rooms" at bounding box center [144, 209] width 78 height 9
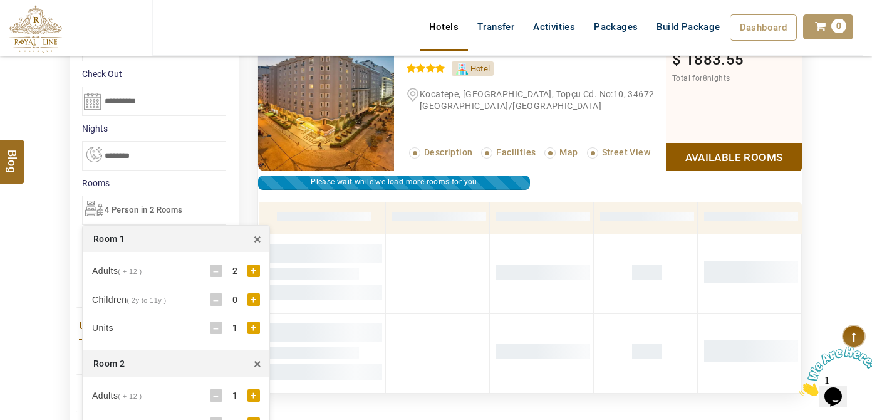
click at [152, 209] on span "4 Person in 2 Rooms" at bounding box center [144, 209] width 78 height 9
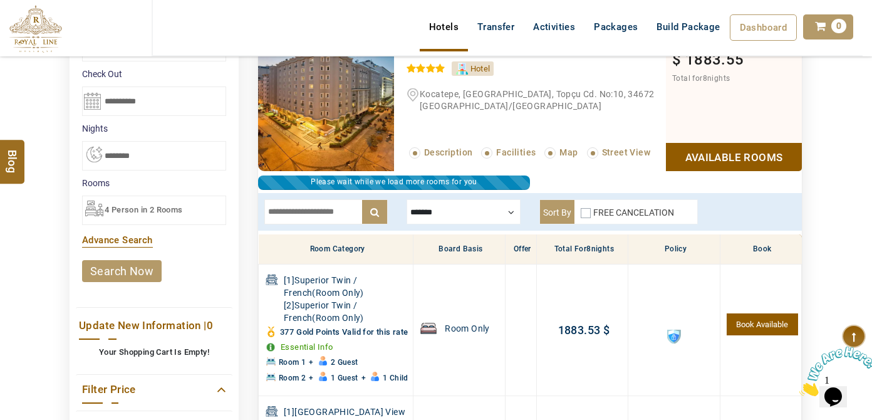
click at [593, 207] on label "FREE CANCELATION" at bounding box center [633, 212] width 81 height 10
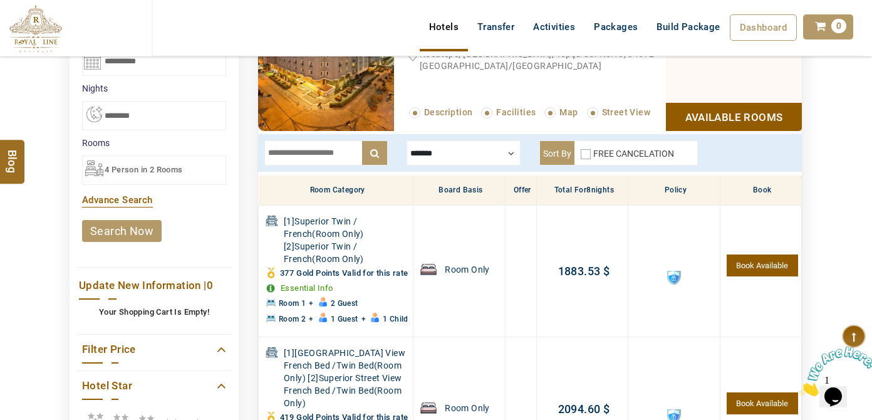
scroll to position [352, 0]
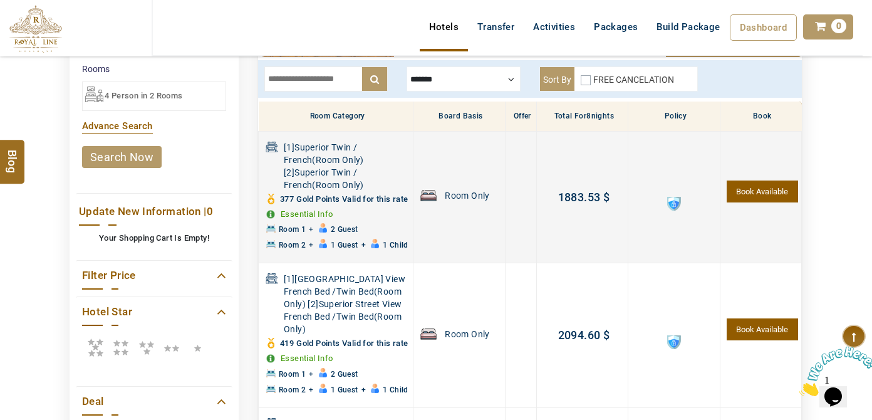
click at [672, 206] on span at bounding box center [674, 204] width 14 height 14
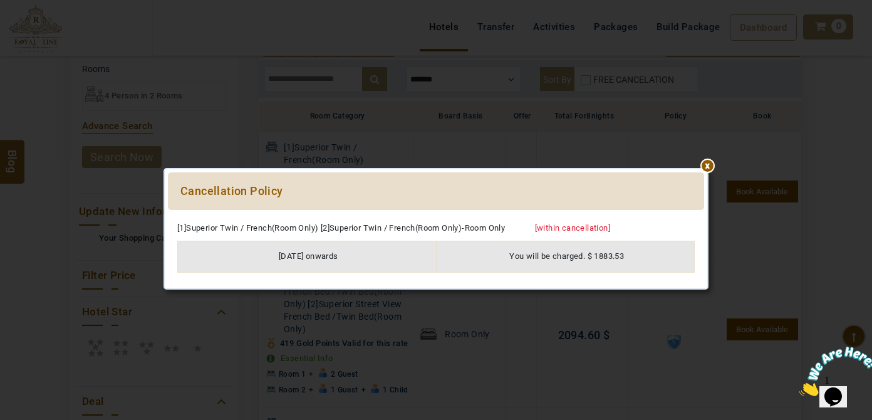
click at [704, 216] on div at bounding box center [436, 216] width 536 height 0
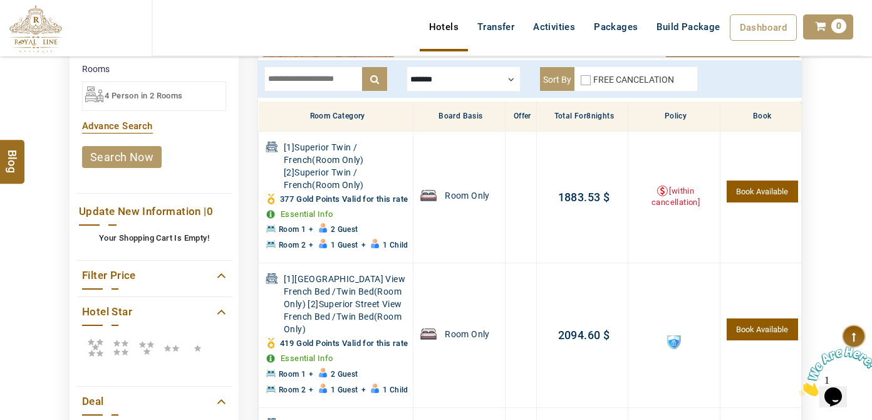
click at [587, 78] on header "[PERSON_NAME] USD AED AED EUR € USD $ INR ₹ THB ฿ IDR Rp BHD BHD TRY ₺ Credit L…" at bounding box center [436, 44] width 872 height 88
click at [586, 78] on header "[PERSON_NAME] USD AED AED EUR € USD $ INR ₹ THB ฿ IDR Rp BHD BHD TRY ₺ Credit L…" at bounding box center [436, 44] width 872 height 88
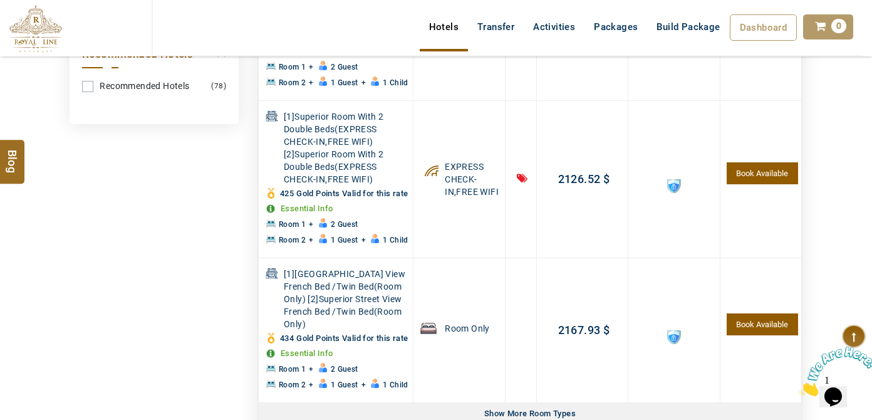
scroll to position [637, 0]
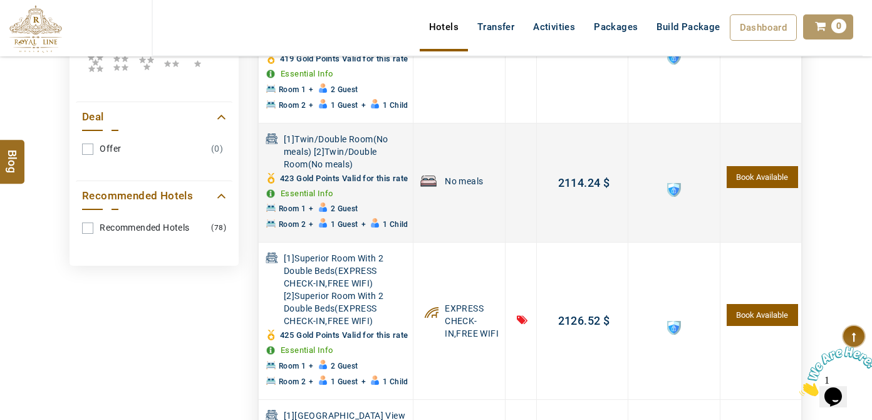
click at [667, 213] on td at bounding box center [673, 183] width 91 height 120
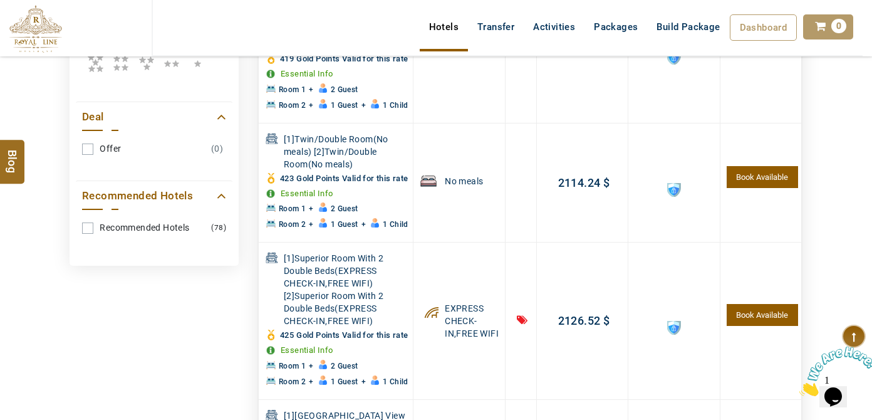
click at [672, 197] on span at bounding box center [674, 190] width 14 height 14
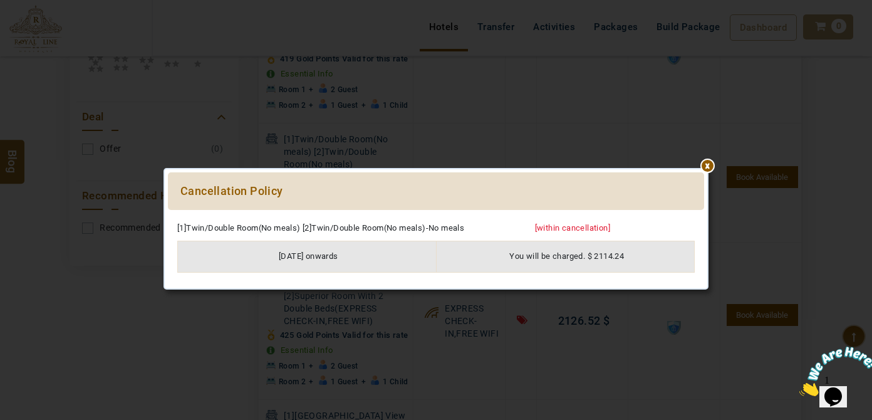
click at [710, 155] on div "****** ****** Cancellation Policy Please Wait... [1]Twin/Double Room(No meals) …" at bounding box center [436, 229] width 733 height 420
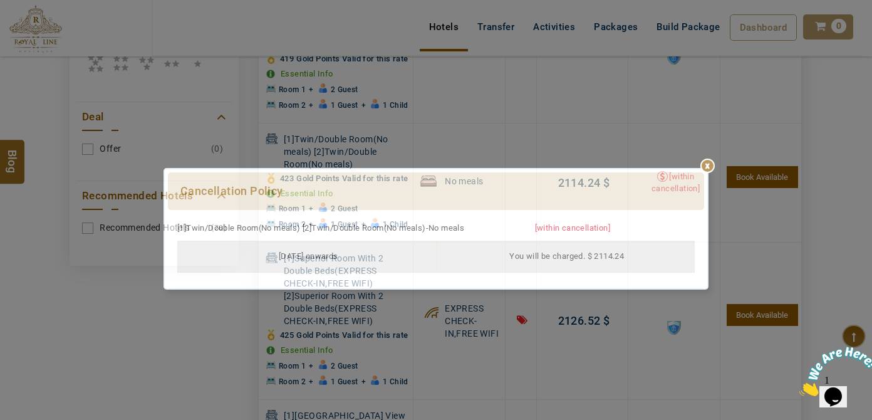
click at [703, 216] on div at bounding box center [436, 216] width 536 height 0
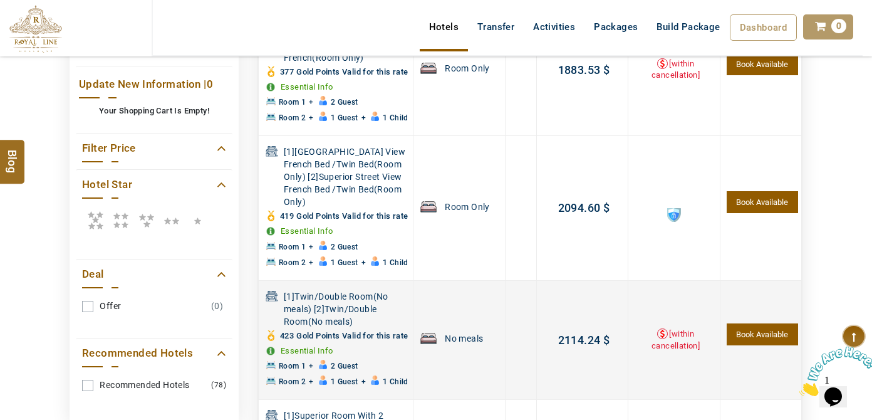
scroll to position [409, 0]
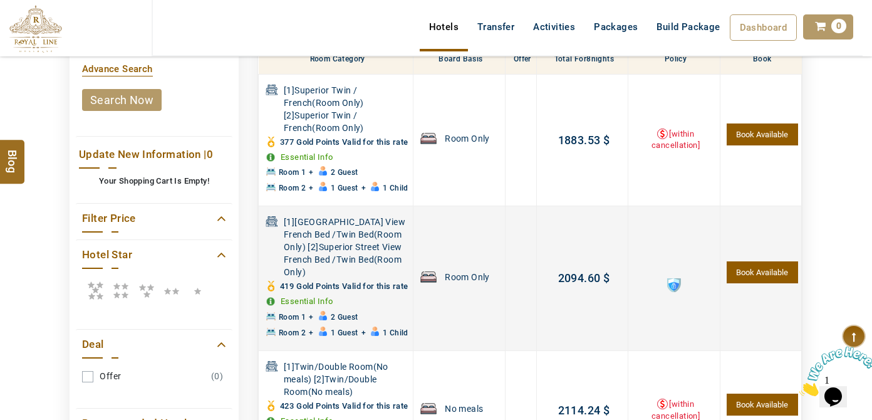
click at [675, 292] on span at bounding box center [674, 285] width 14 height 14
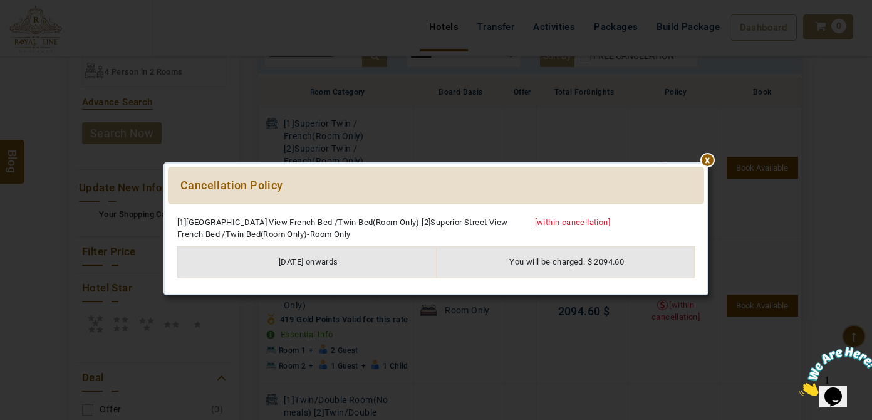
scroll to position [295, 0]
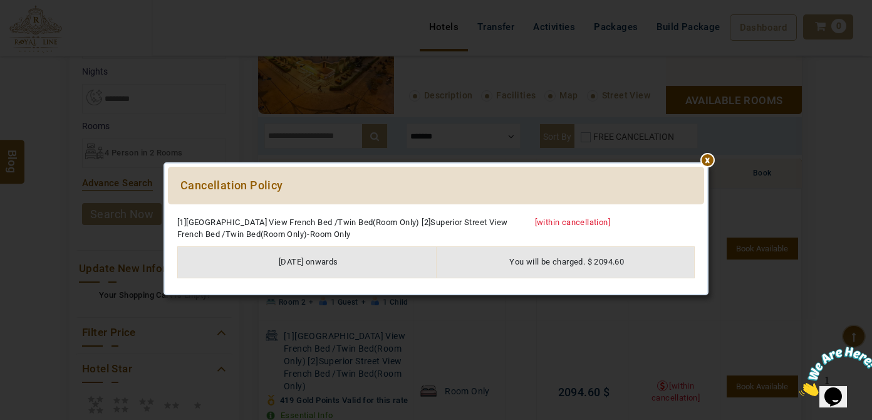
click at [704, 211] on div at bounding box center [436, 211] width 536 height 0
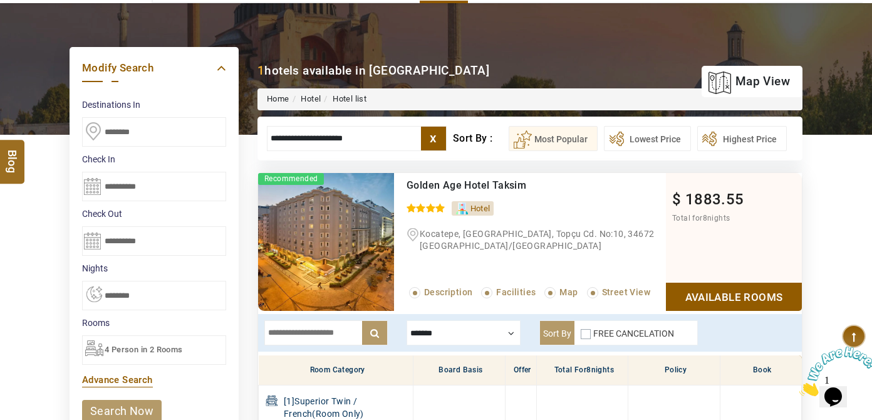
scroll to position [181, 0]
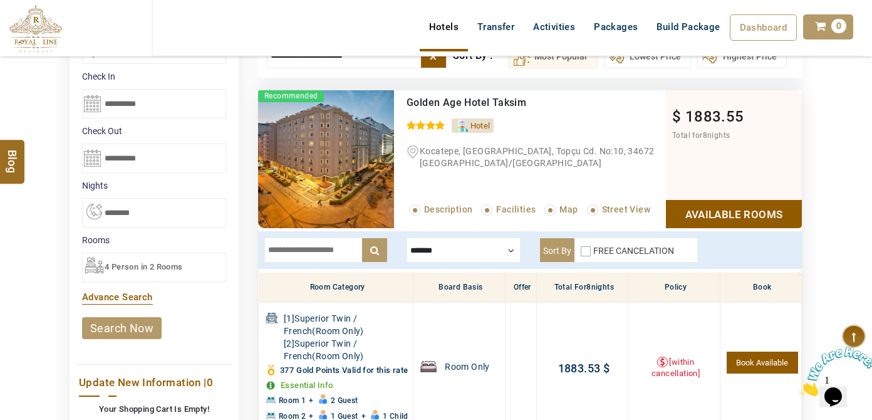
click at [186, 273] on div "4 Person in 2 Rooms" at bounding box center [154, 266] width 144 height 29
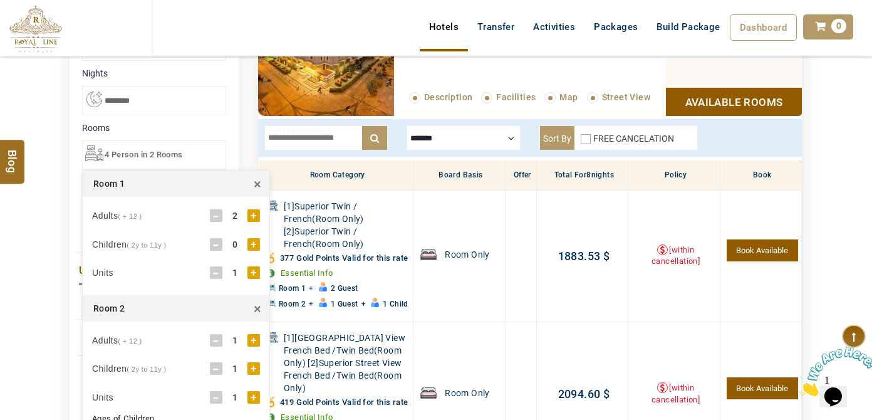
scroll to position [295, 0]
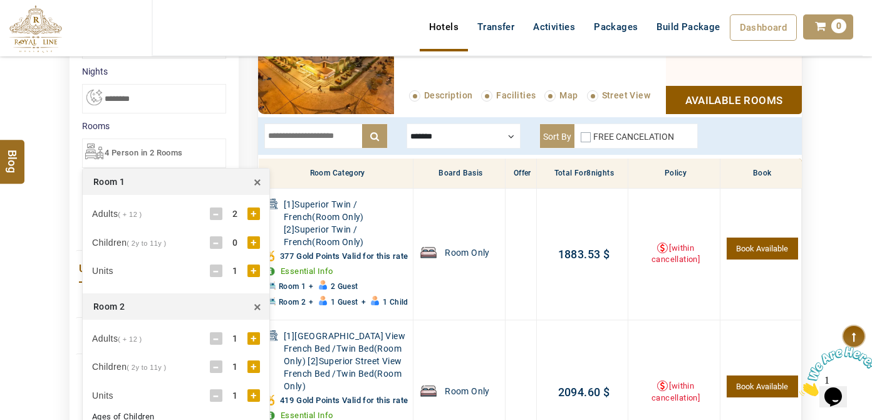
click at [217, 364] on div "-" at bounding box center [216, 366] width 13 height 13
click at [248, 242] on div "+" at bounding box center [253, 242] width 13 height 13
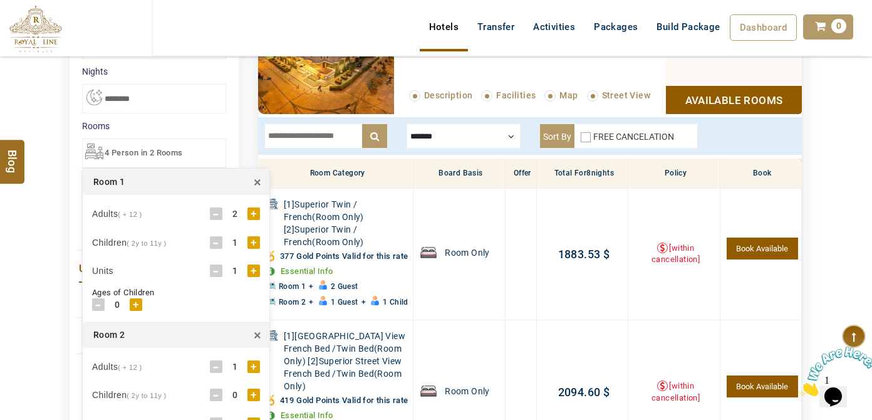
click at [138, 299] on div "+" at bounding box center [136, 304] width 13 height 13
click at [138, 302] on div "+" at bounding box center [136, 304] width 13 height 13
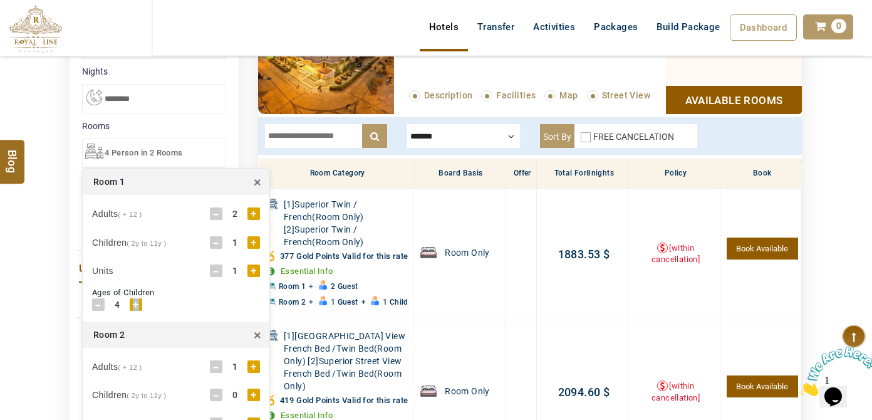
click at [138, 302] on div "+" at bounding box center [136, 304] width 13 height 13
click at [28, 294] on div "DESTINATION + Add Destination Nationality [GEOGRAPHIC_DATA] [DEMOGRAPHIC_DATA] …" at bounding box center [436, 380] width 872 height 1149
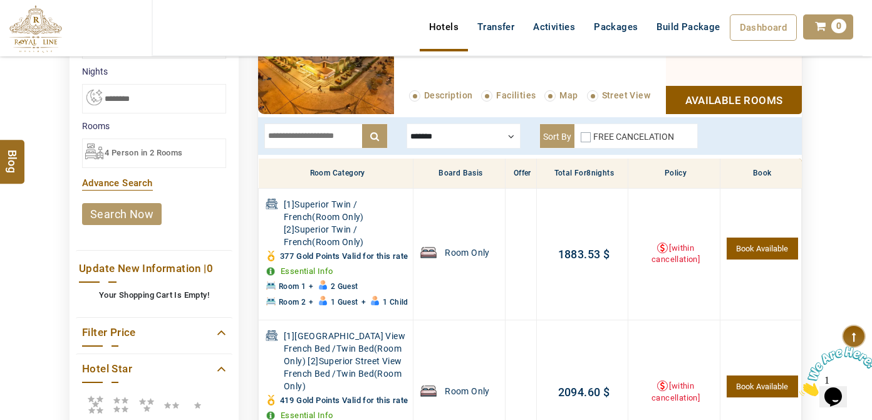
click at [125, 205] on link "search now" at bounding box center [122, 214] width 80 height 22
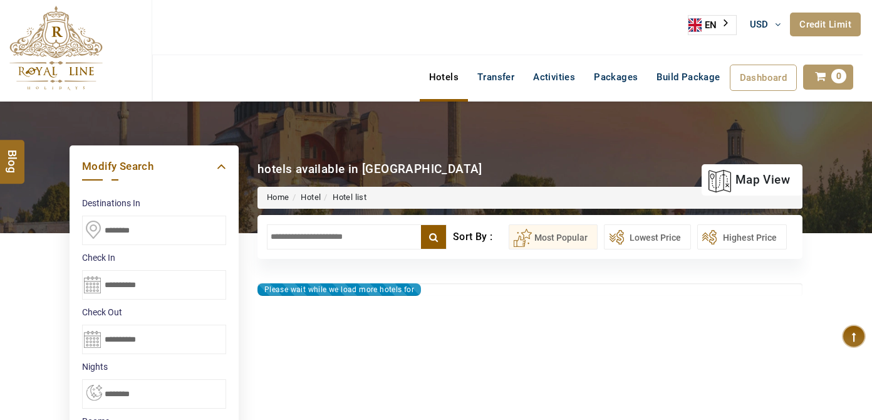
select select "*"
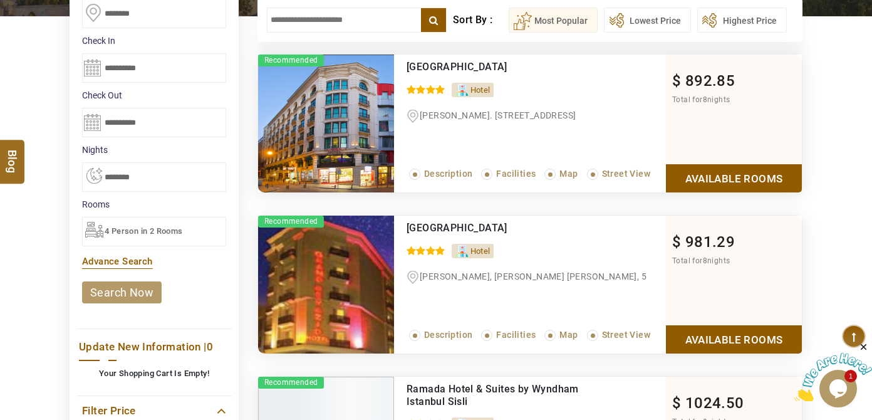
scroll to position [227, 0]
